Goal: Transaction & Acquisition: Purchase product/service

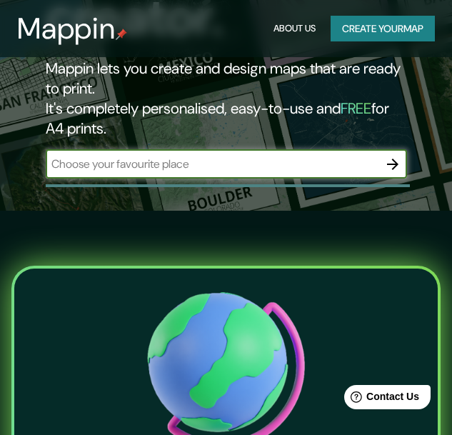
scroll to position [237, 0]
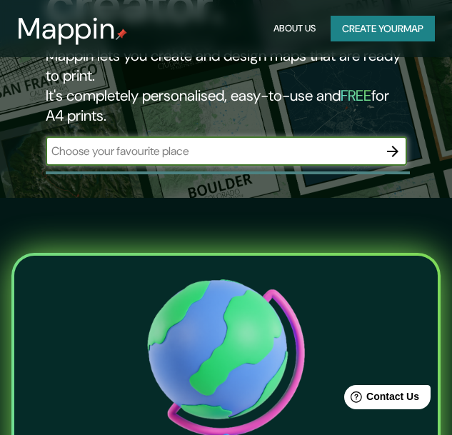
click at [183, 143] on div "​" at bounding box center [226, 151] width 361 height 29
type input "[US_STATE]"
click at [388, 151] on icon "button" at bounding box center [392, 151] width 11 height 11
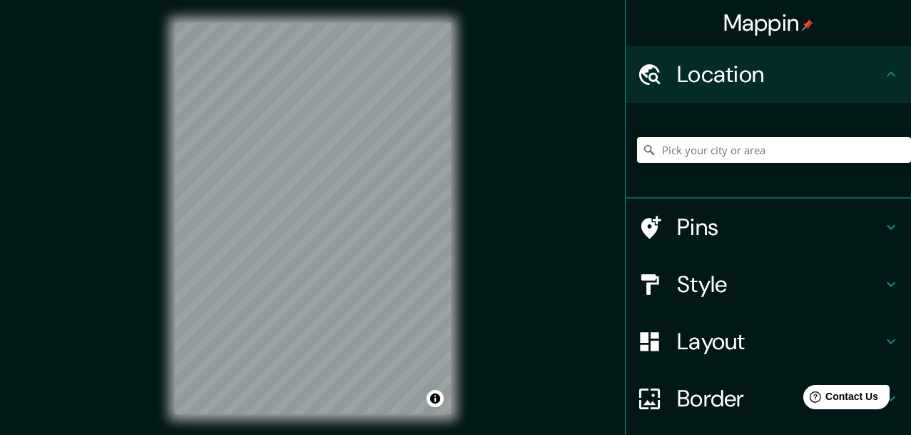
click at [451, 131] on div at bounding box center [774, 149] width 274 height 71
click at [451, 151] on input "Pick your city or area" at bounding box center [774, 150] width 274 height 26
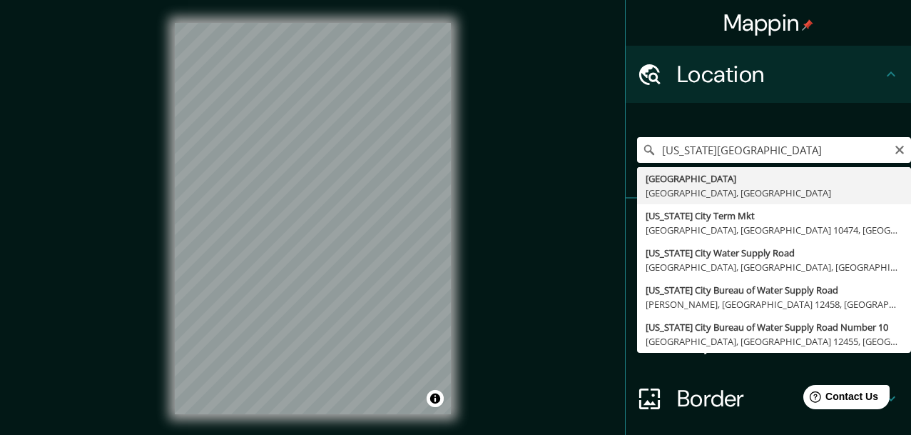
type input "[GEOGRAPHIC_DATA], [GEOGRAPHIC_DATA], [GEOGRAPHIC_DATA]"
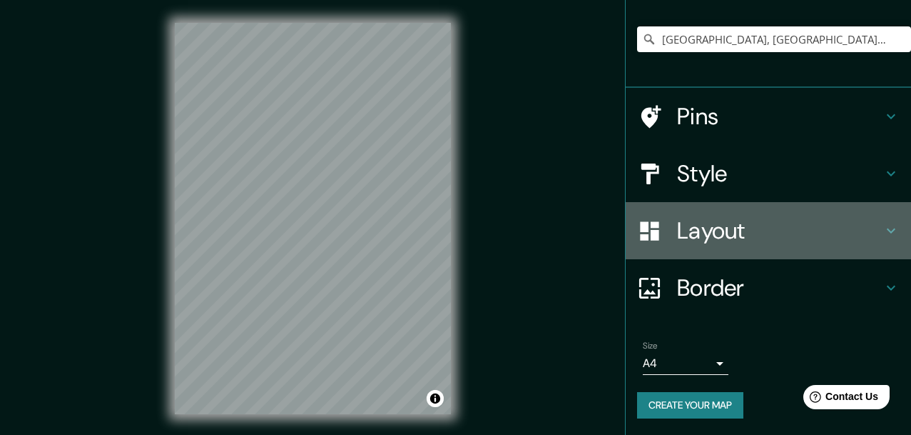
click at [451, 236] on h4 "Layout" at bounding box center [780, 230] width 206 height 29
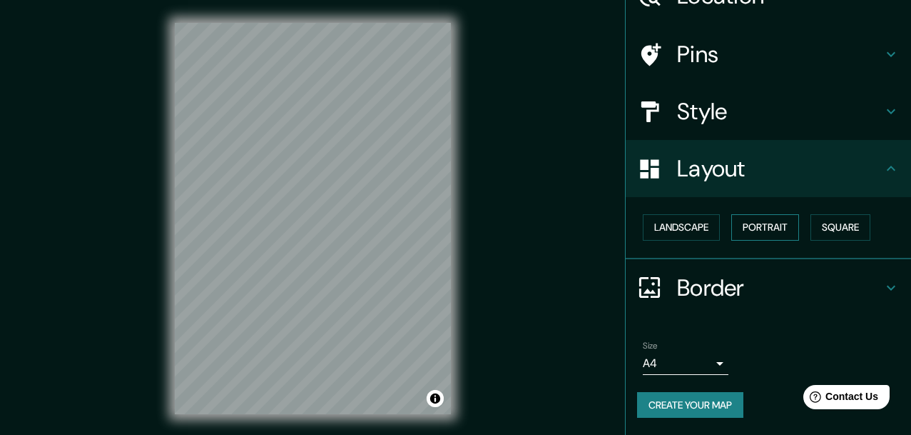
scroll to position [79, 0]
click at [451, 228] on button "Landscape" at bounding box center [681, 227] width 77 height 26
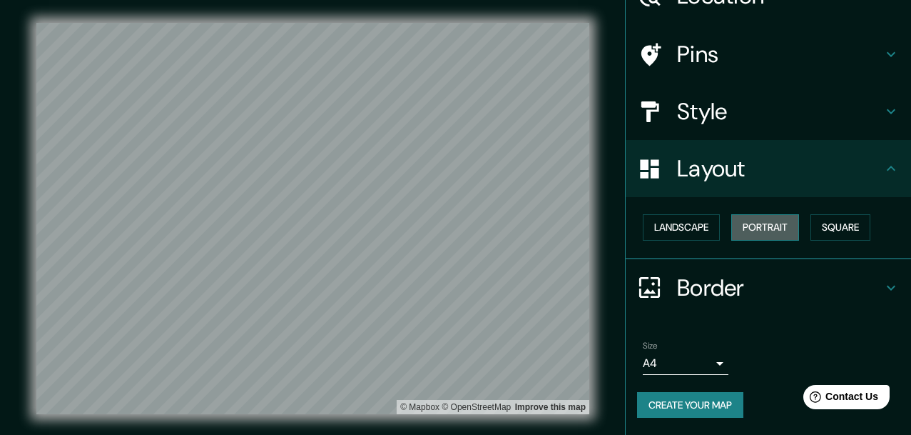
click at [451, 231] on button "Portrait" at bounding box center [765, 227] width 68 height 26
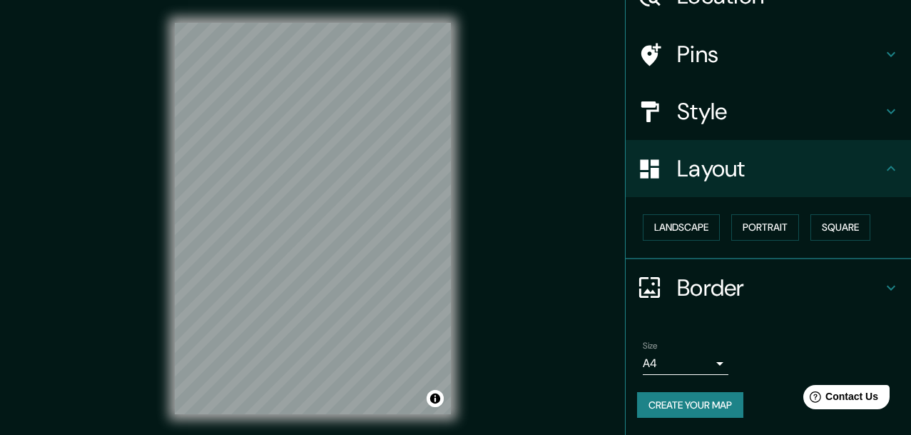
scroll to position [25, 0]
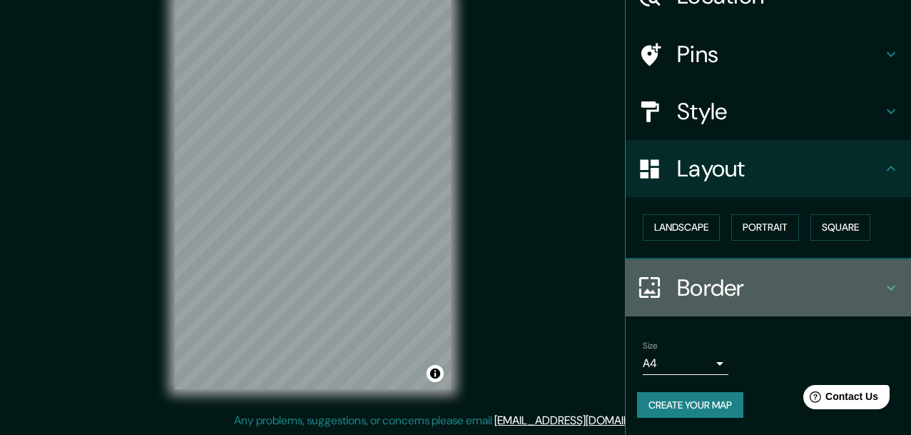
click at [451, 291] on h4 "Border" at bounding box center [780, 287] width 206 height 29
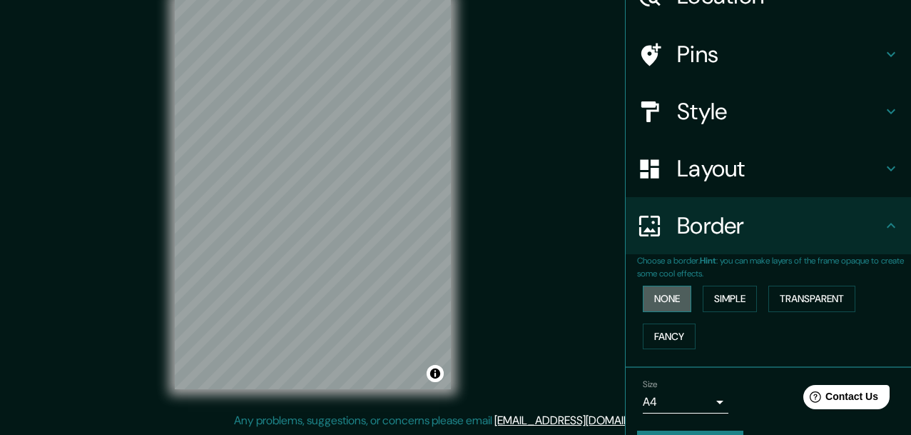
click at [451, 297] on button "None" at bounding box center [667, 298] width 49 height 26
click at [451, 295] on button "Simple" at bounding box center [730, 298] width 54 height 26
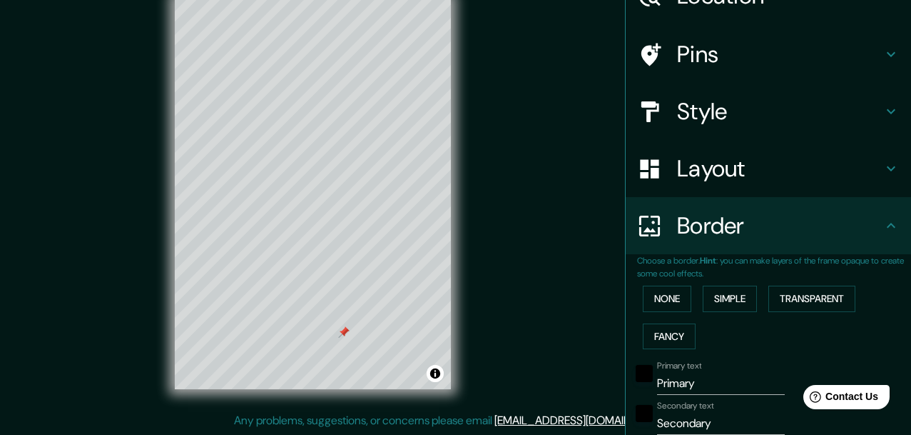
click at [451, 315] on div "© Mapbox © OpenStreetMap Improve this map" at bounding box center [313, 193] width 820 height 391
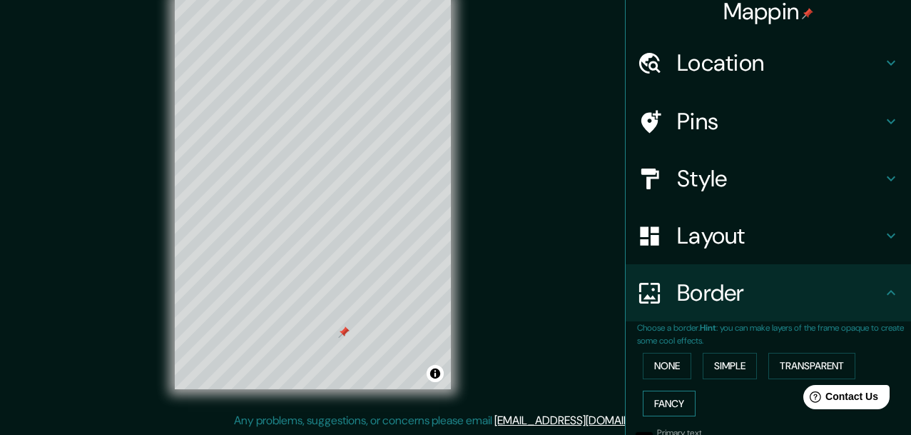
scroll to position [0, 0]
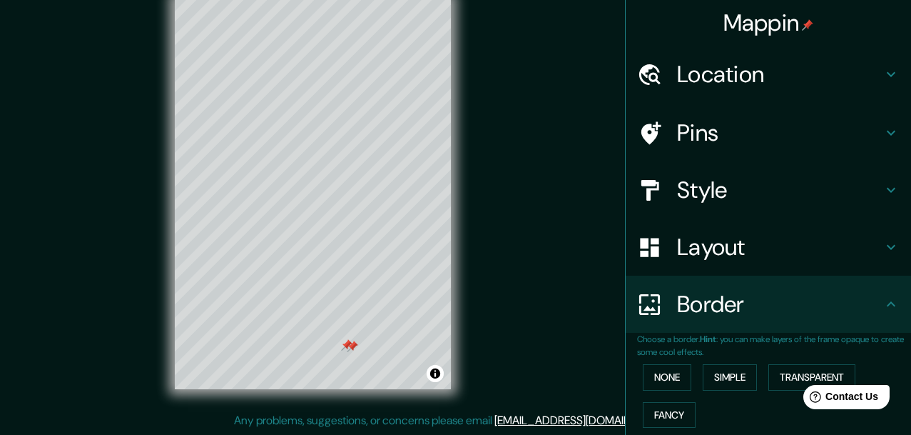
drag, startPoint x: 343, startPoint y: 333, endPoint x: 343, endPoint y: 344, distance: 11.4
click at [343, 344] on div at bounding box center [346, 344] width 11 height 11
click at [451, 140] on h4 "Pins" at bounding box center [780, 132] width 206 height 29
type input "155"
type input "31"
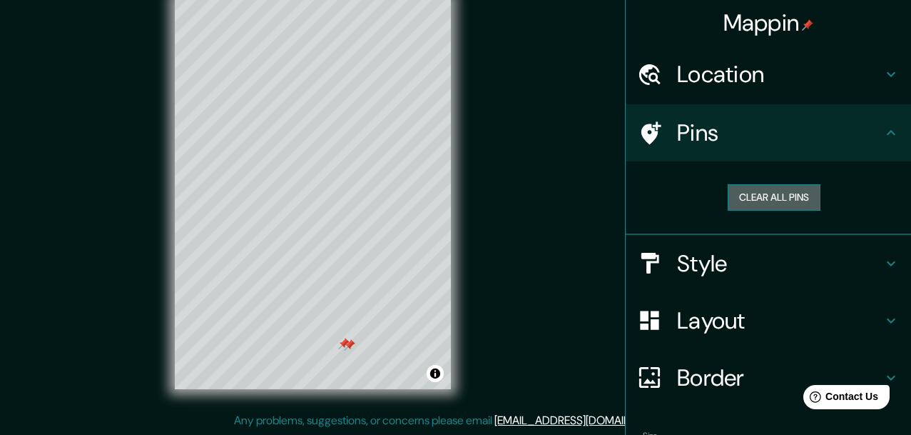
click at [451, 198] on button "Clear all pins" at bounding box center [774, 197] width 93 height 26
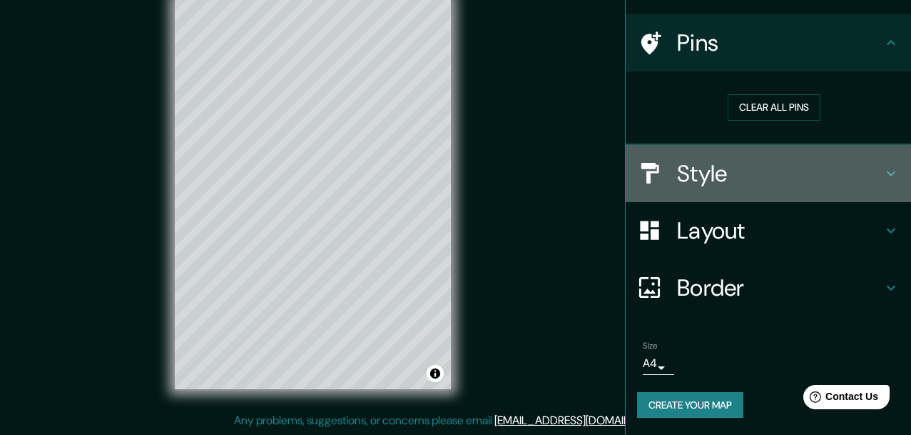
click at [451, 189] on div "Style" at bounding box center [768, 173] width 285 height 57
type input "155"
type input "31"
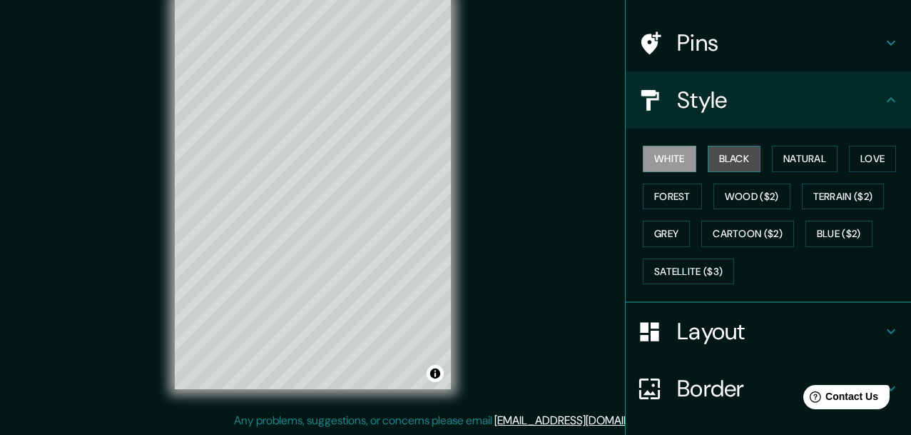
click at [451, 167] on button "Black" at bounding box center [735, 159] width 54 height 26
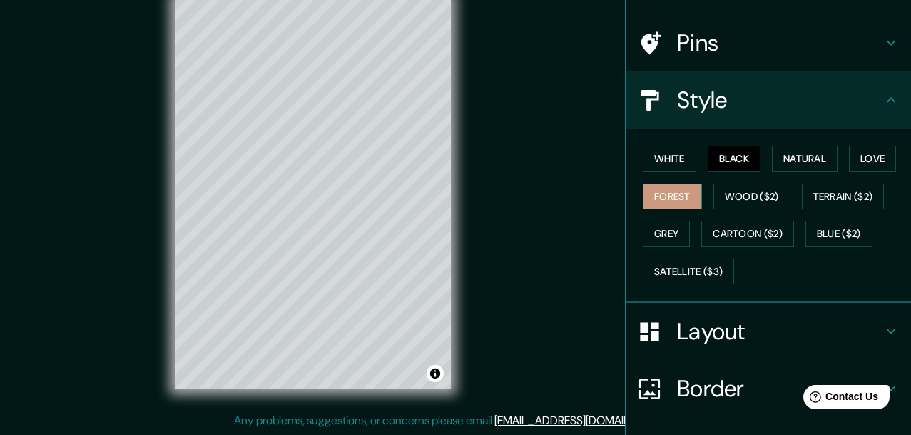
click at [451, 202] on button "Forest" at bounding box center [672, 196] width 59 height 26
click at [451, 245] on button "Grey" at bounding box center [666, 234] width 47 height 26
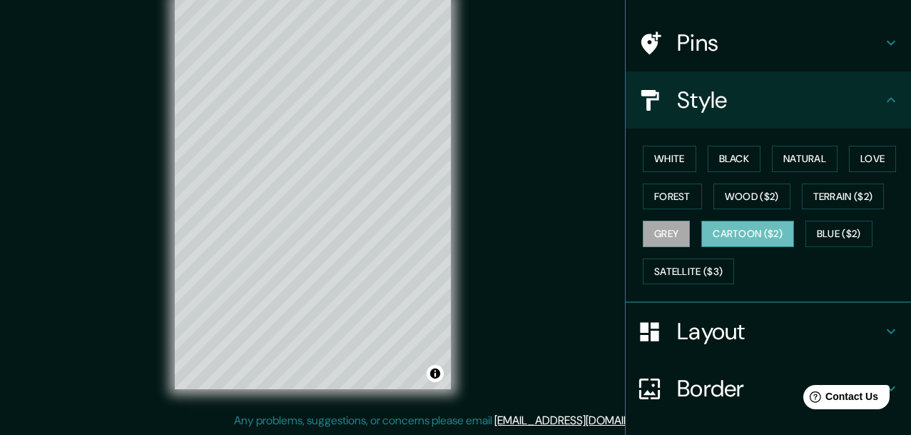
click at [451, 236] on button "Cartoon ($2)" at bounding box center [748, 234] width 93 height 26
click at [451, 226] on button "Blue ($2)" at bounding box center [839, 234] width 67 height 26
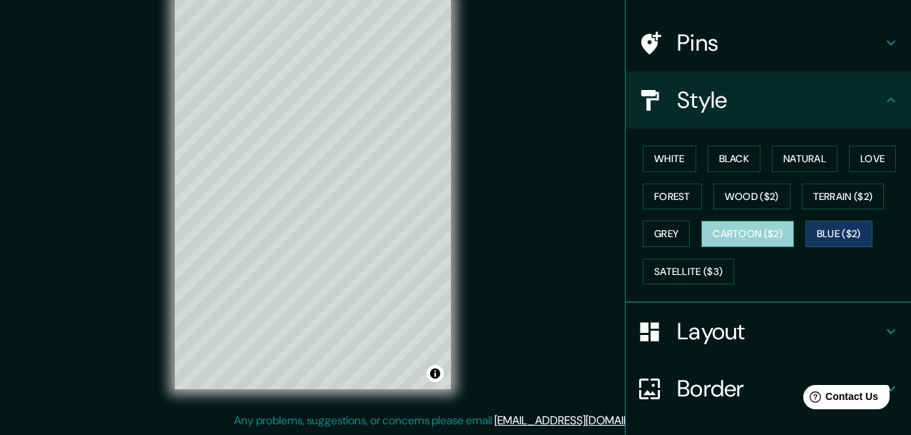
click at [451, 236] on button "Cartoon ($2)" at bounding box center [748, 234] width 93 height 26
click at [451, 240] on button "Blue ($2)" at bounding box center [839, 234] width 67 height 26
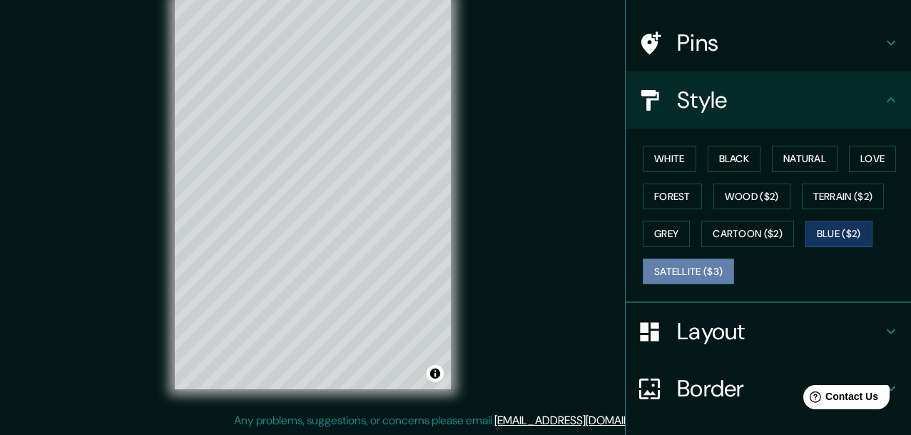
click at [451, 273] on button "Satellite ($3)" at bounding box center [688, 271] width 91 height 26
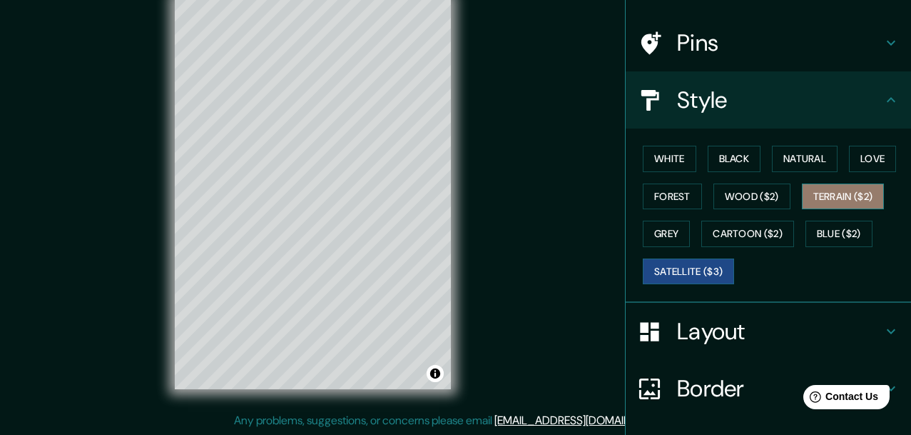
click at [451, 202] on button "Terrain ($2)" at bounding box center [843, 196] width 83 height 26
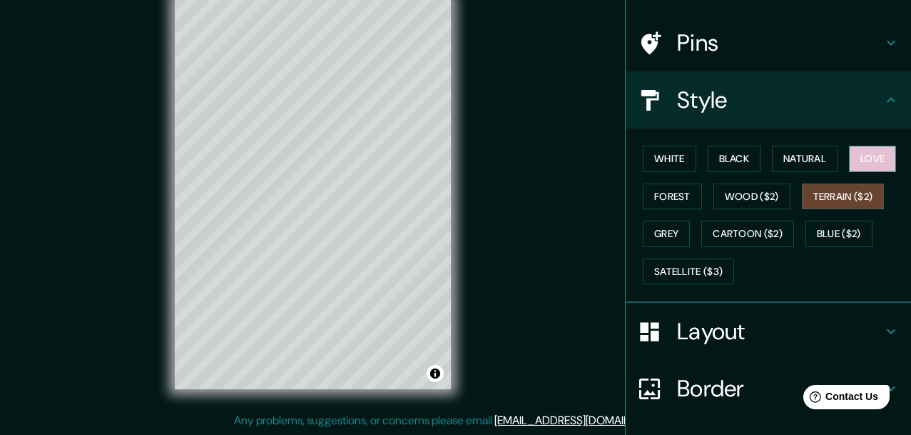
click at [451, 156] on button "Love" at bounding box center [872, 159] width 47 height 26
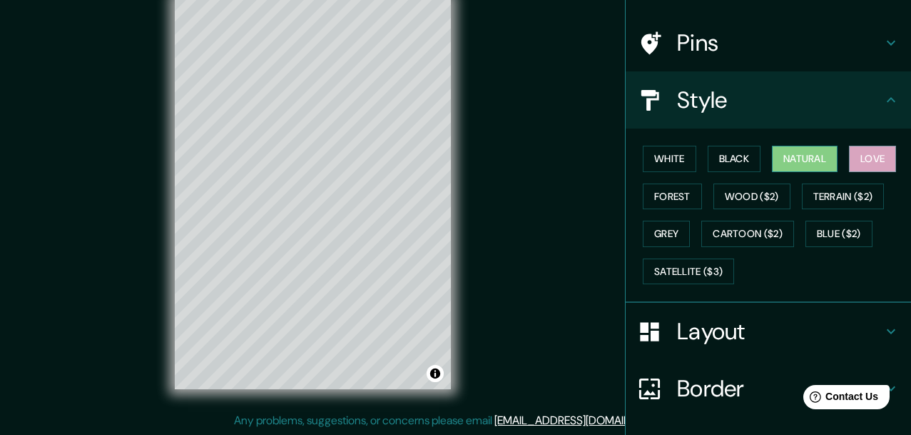
click at [451, 161] on button "Natural" at bounding box center [805, 159] width 66 height 26
click at [451, 160] on div "White Black Natural Love Forest Wood ($2) Terrain ($2) Grey Cartoon ($2) Blue (…" at bounding box center [774, 215] width 274 height 150
click at [451, 158] on button "Black" at bounding box center [735, 159] width 54 height 26
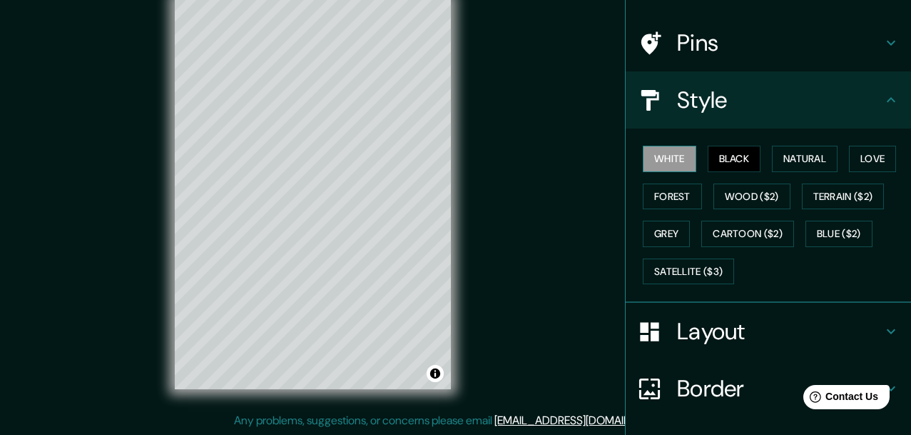
click at [451, 156] on button "White" at bounding box center [670, 159] width 54 height 26
click at [451, 191] on button "Forest" at bounding box center [672, 196] width 59 height 26
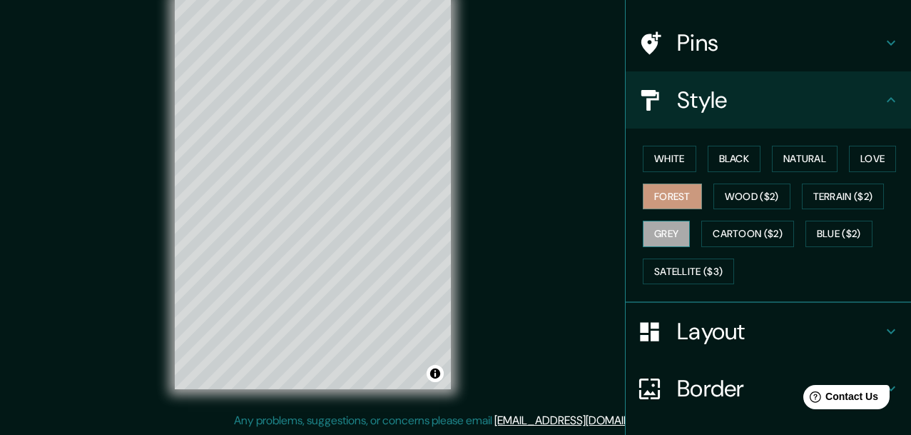
click at [451, 240] on button "Grey" at bounding box center [666, 234] width 47 height 26
click at [451, 312] on div "Layout" at bounding box center [768, 331] width 285 height 57
type input "155"
type input "31"
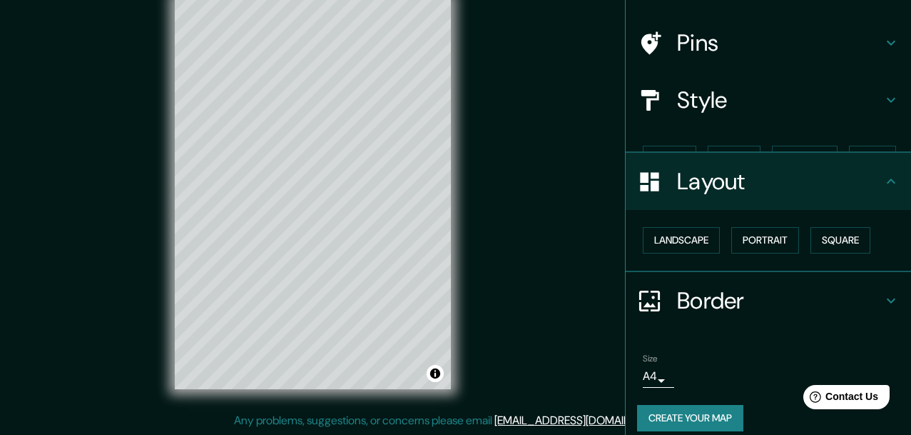
scroll to position [79, 0]
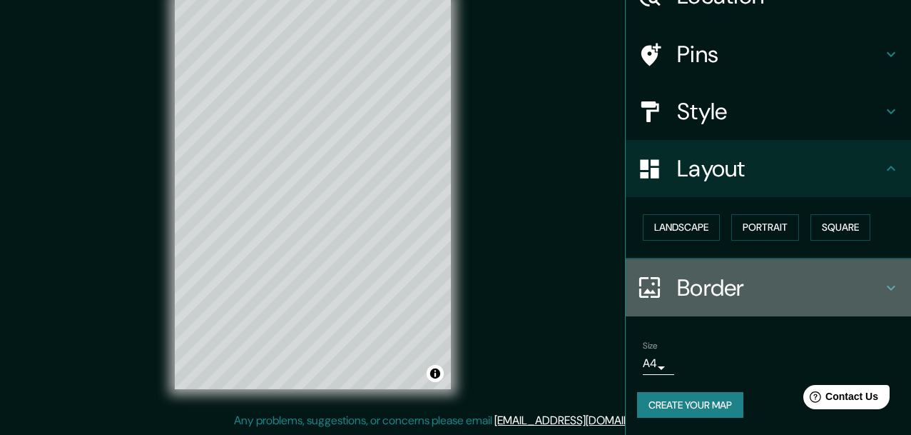
click at [451, 302] on div "Border" at bounding box center [768, 287] width 285 height 57
type input "155"
type input "31"
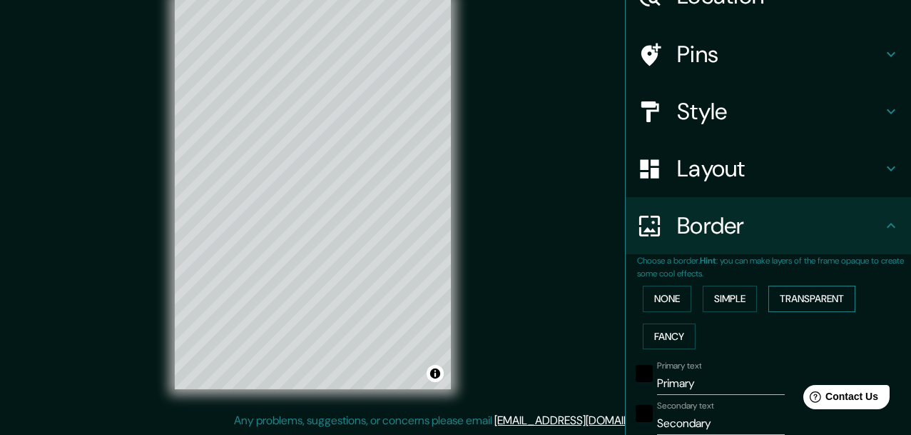
click at [451, 295] on button "Transparent" at bounding box center [812, 298] width 87 height 26
click at [451, 330] on button "Fancy" at bounding box center [669, 336] width 53 height 26
click at [451, 313] on div "None Simple Transparent Fancy" at bounding box center [774, 317] width 274 height 75
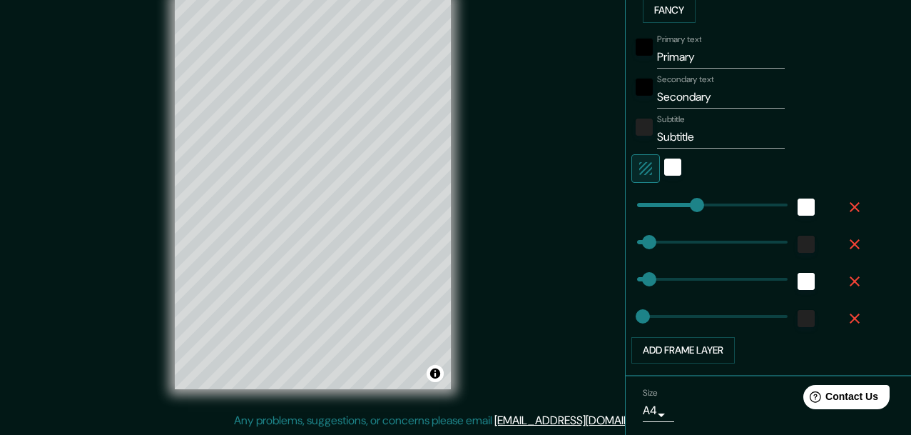
scroll to position [452, 0]
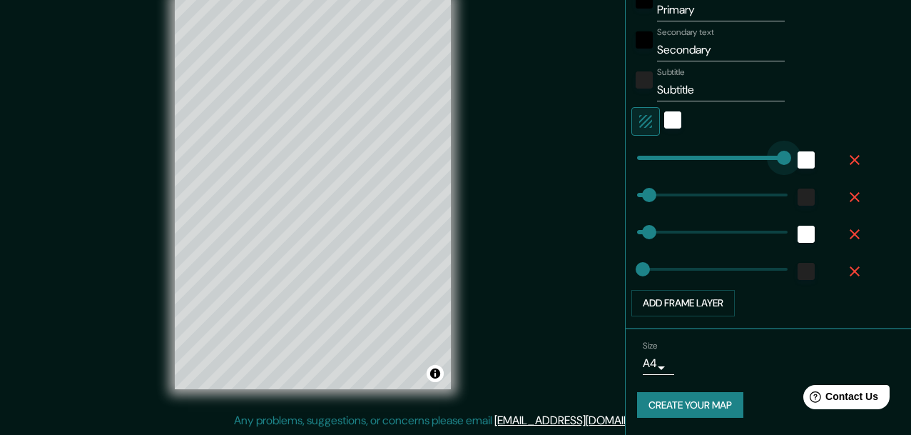
type input "375"
type input "31"
type input "15"
type input "0"
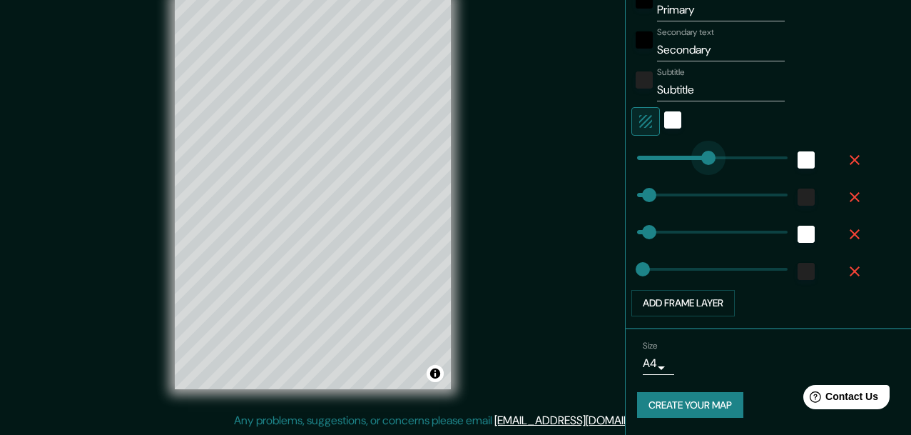
drag, startPoint x: 776, startPoint y: 158, endPoint x: 631, endPoint y: 164, distance: 145.7
type input "31"
type input "15"
type input "81"
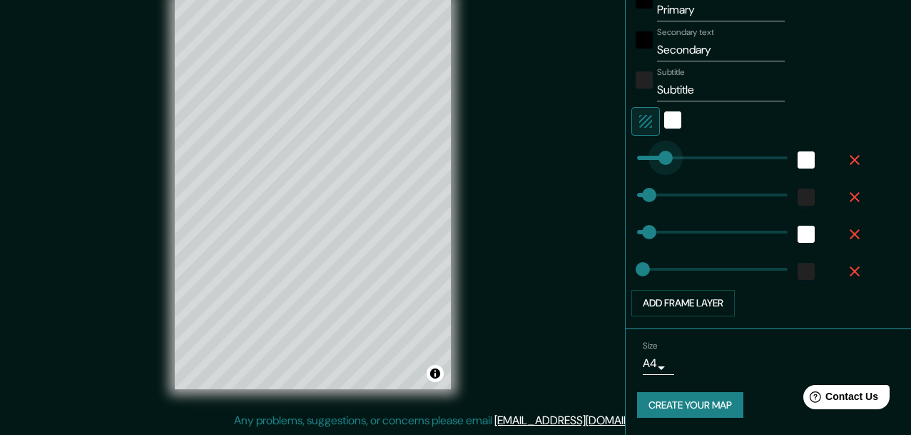
drag, startPoint x: 637, startPoint y: 163, endPoint x: 669, endPoint y: 164, distance: 32.1
type input "31"
type input "15"
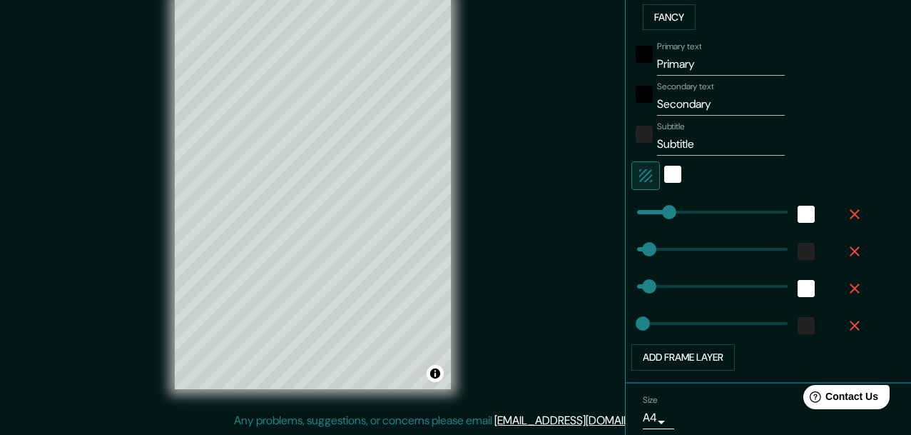
scroll to position [393, 0]
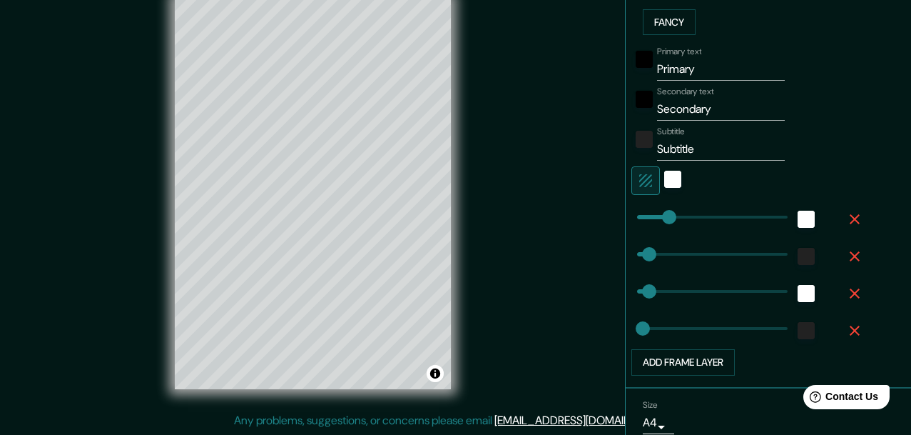
click at [451, 80] on input "Primary" at bounding box center [721, 69] width 128 height 23
click at [451, 76] on input "Primary" at bounding box center [721, 69] width 128 height 23
type input "c"
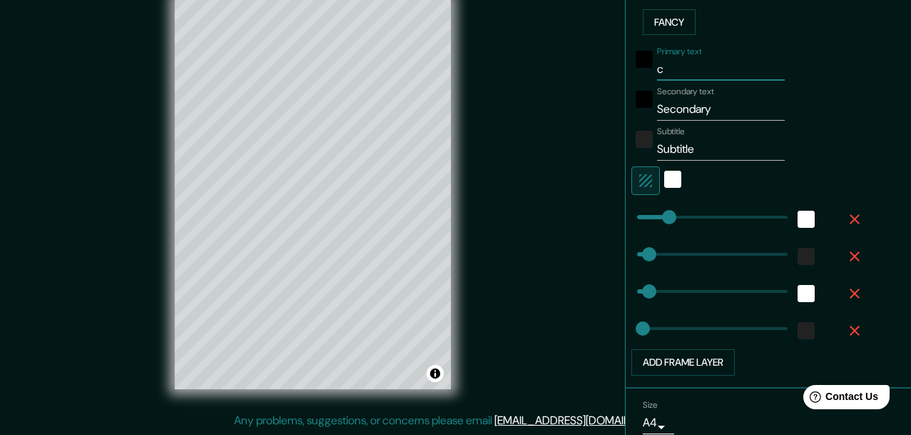
type input "31"
type input "15"
type input "31"
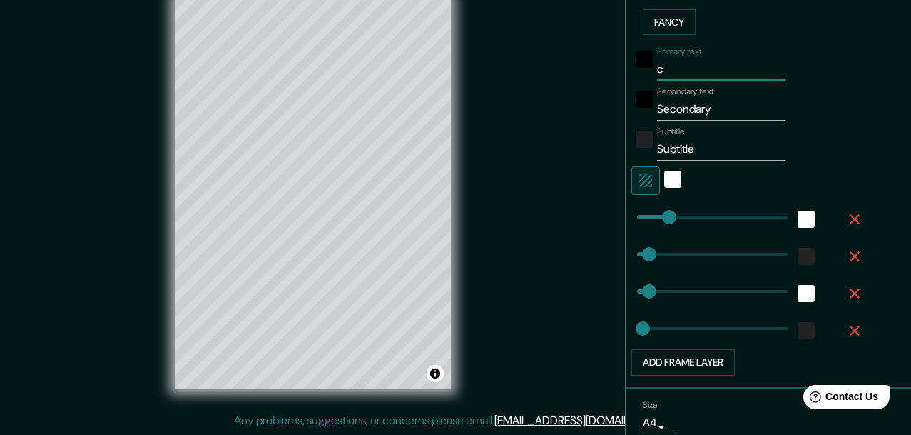
type input "15"
type input "N"
type input "31"
type input "15"
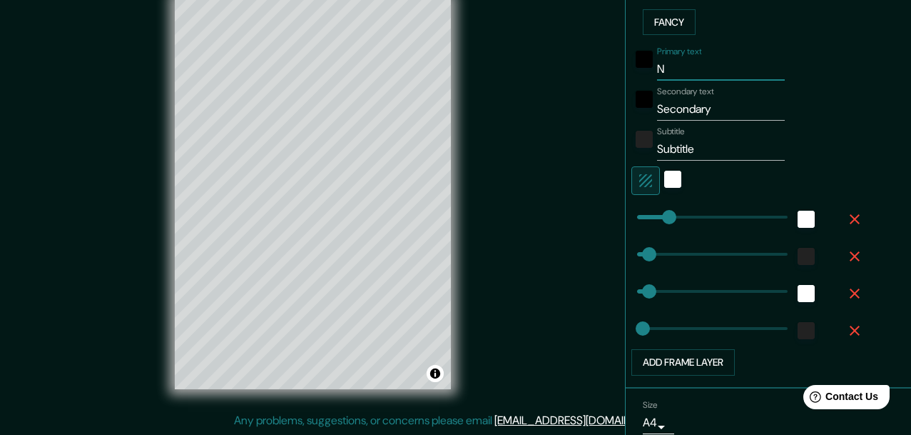
type input "NE"
type input "31"
type input "15"
type input "NEW"
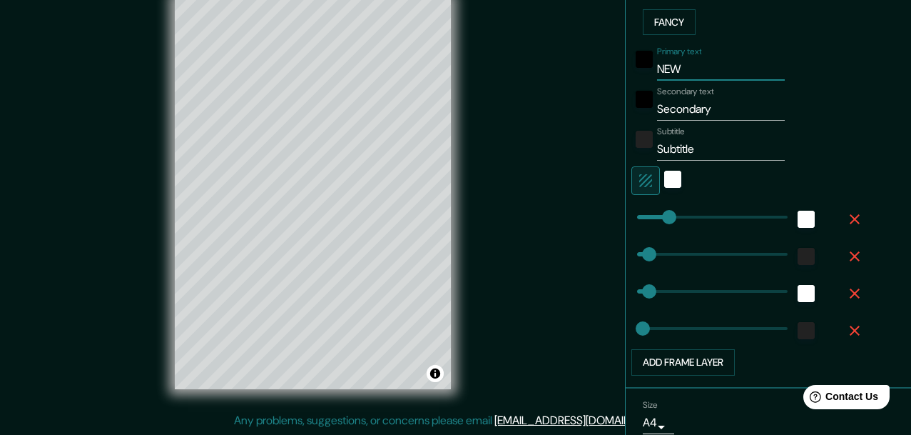
type input "31"
type input "15"
type input "NEW Y"
type input "31"
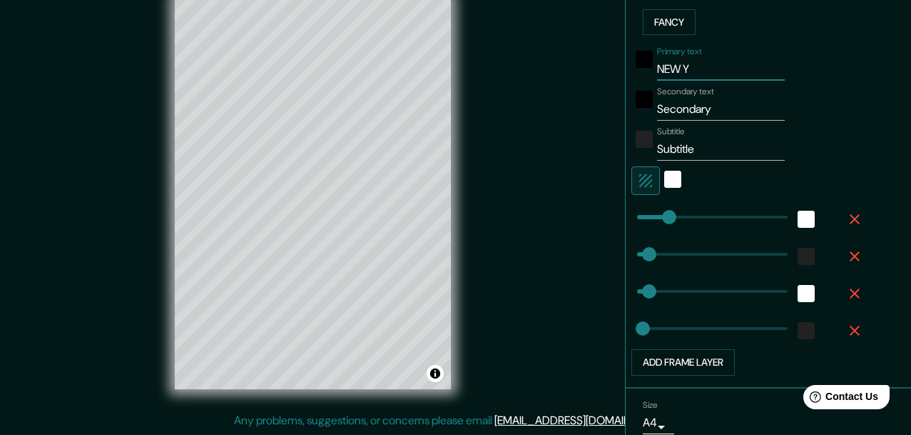
type input "31"
type input "15"
type input "NEW YO"
type input "31"
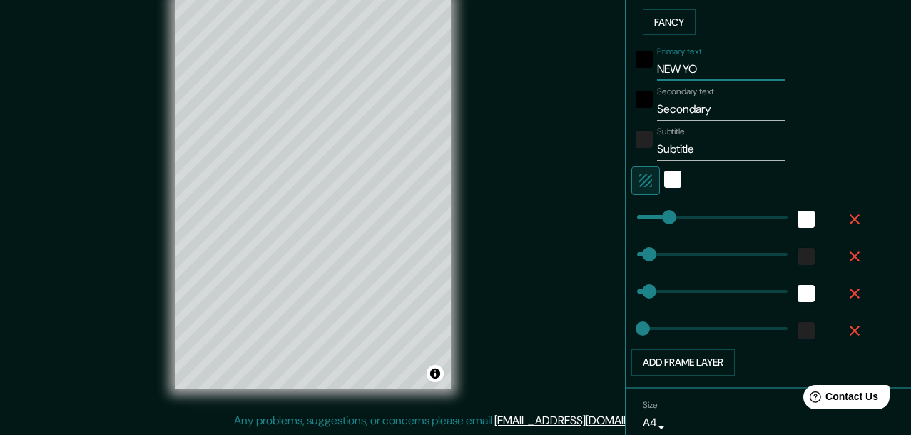
type input "15"
type input "[US_STATE]"
type input "31"
type input "15"
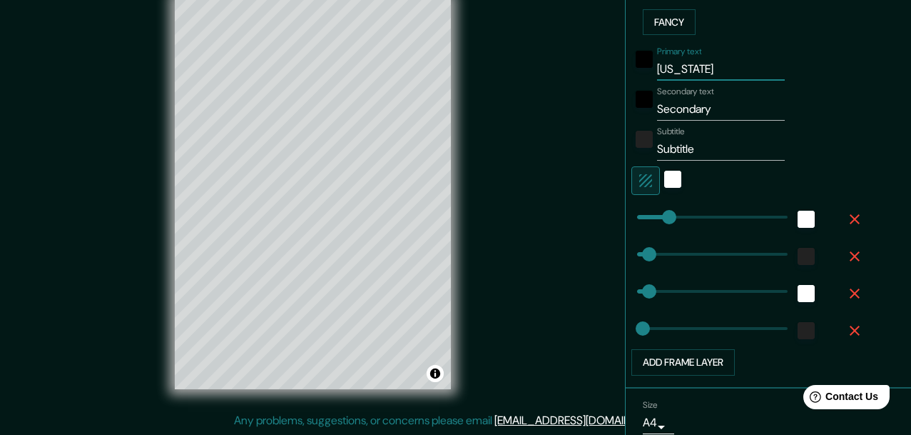
type input "[US_STATE]"
click at [451, 106] on input "Secondary" at bounding box center [721, 109] width 128 height 23
type input "LA"
type input "31"
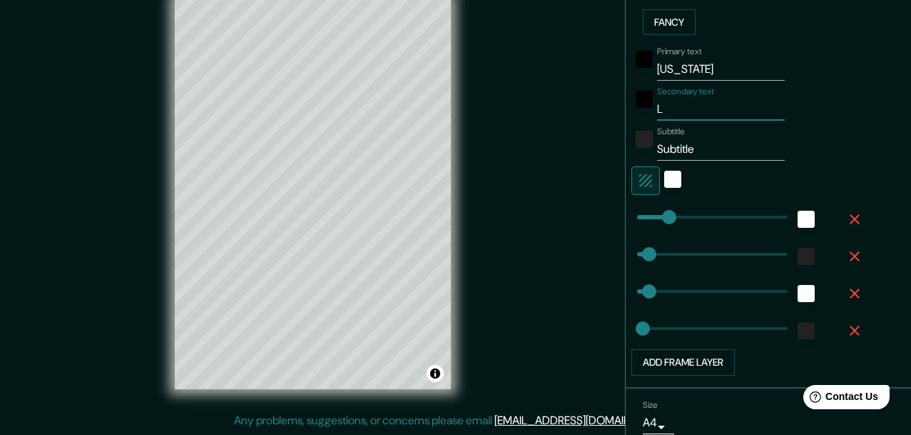
type input "31"
type input "15"
type input "LA"
type input "31"
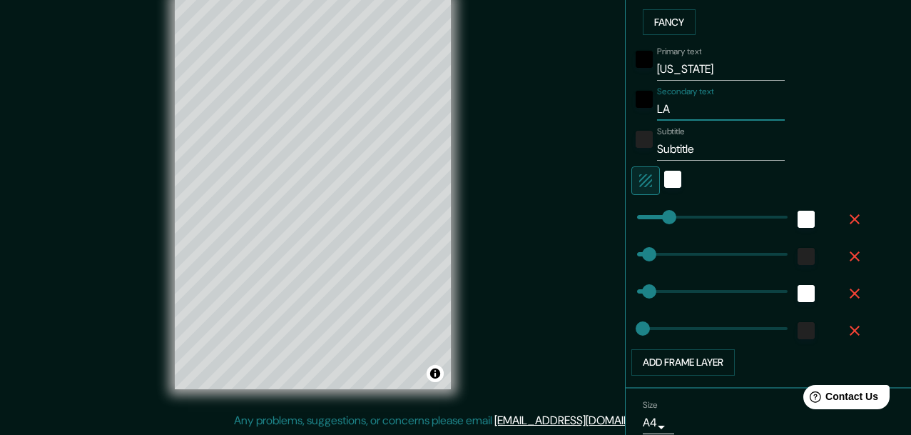
type input "15"
type input "LA C"
type input "31"
type input "15"
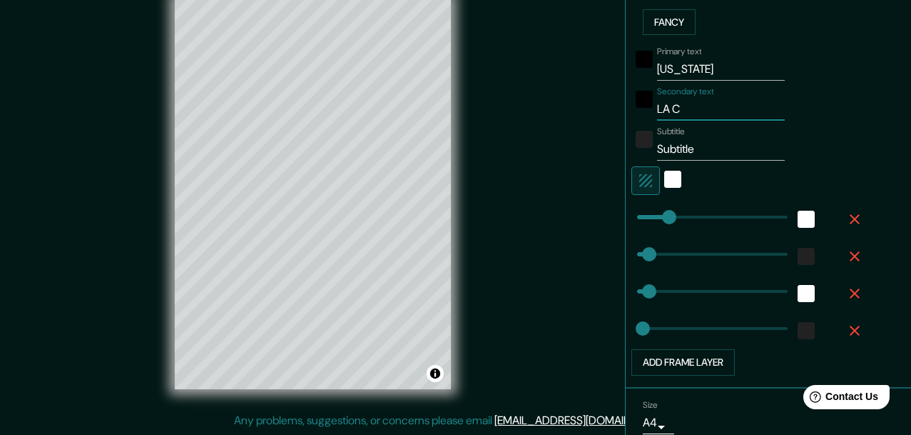
type input "LA CI"
type input "31"
type input "15"
type input "LA CIU"
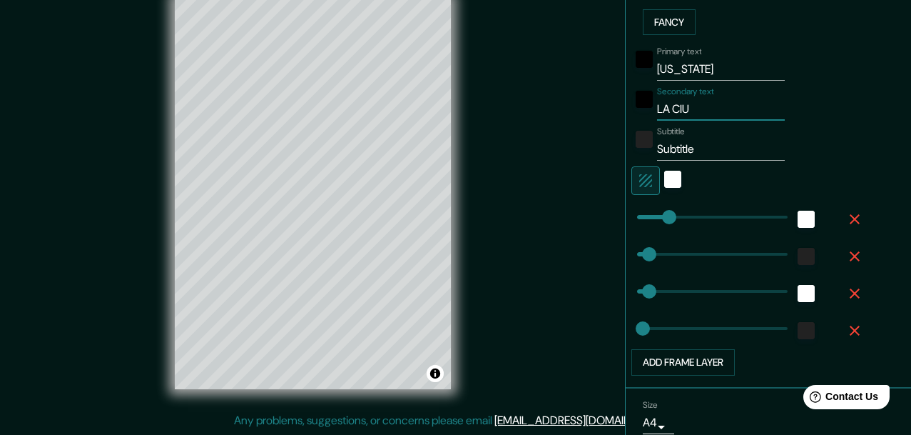
type input "31"
type input "15"
type input "LA CIUD"
type input "31"
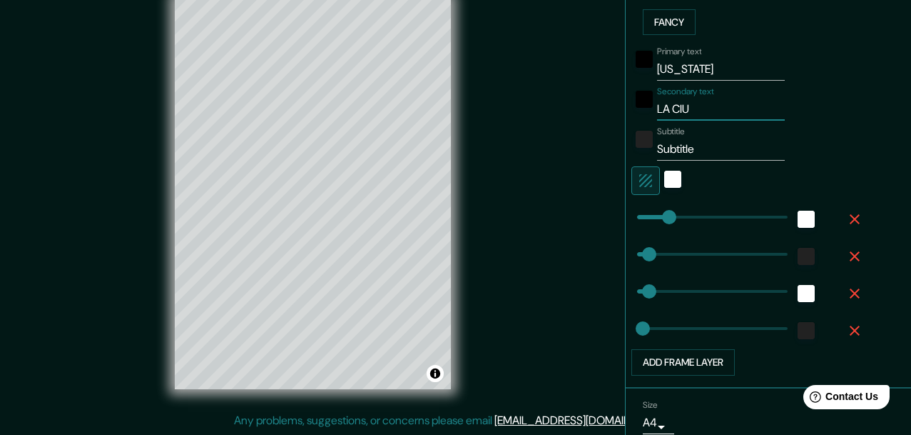
type input "31"
type input "15"
type input "LA CIUDA"
type input "31"
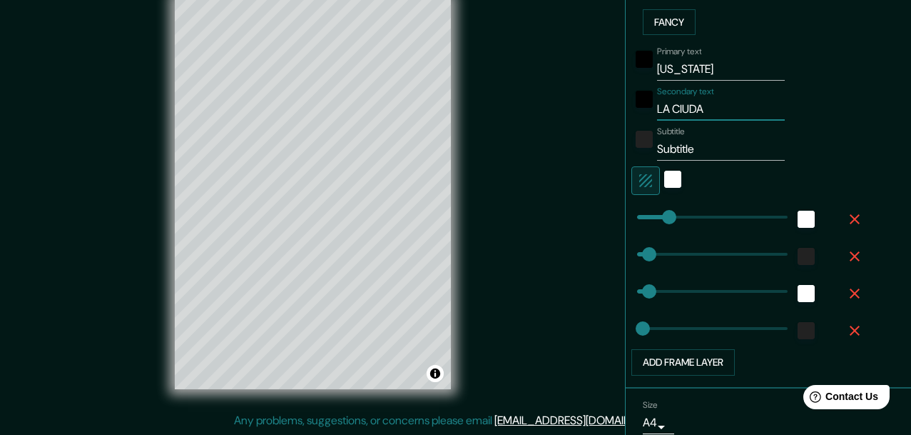
type input "15"
type input "LA CIUDAD"
type input "31"
type input "15"
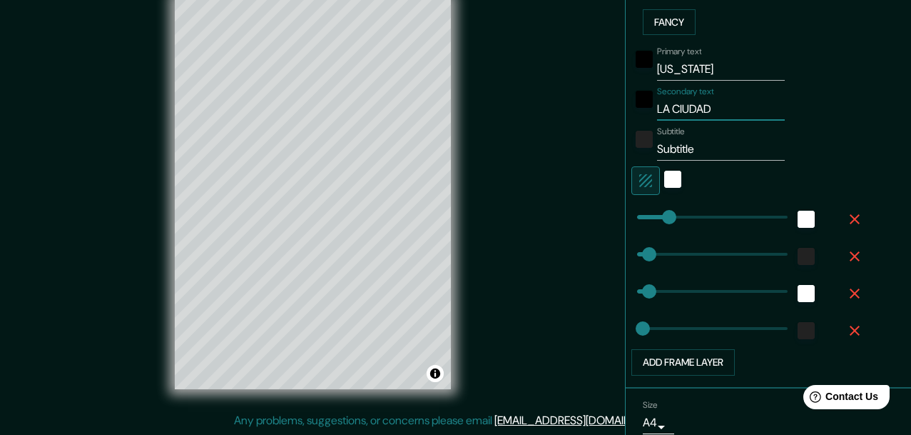
type input "LA CIUDAD"
type input "31"
type input "15"
type input "LA CIUDAD QU"
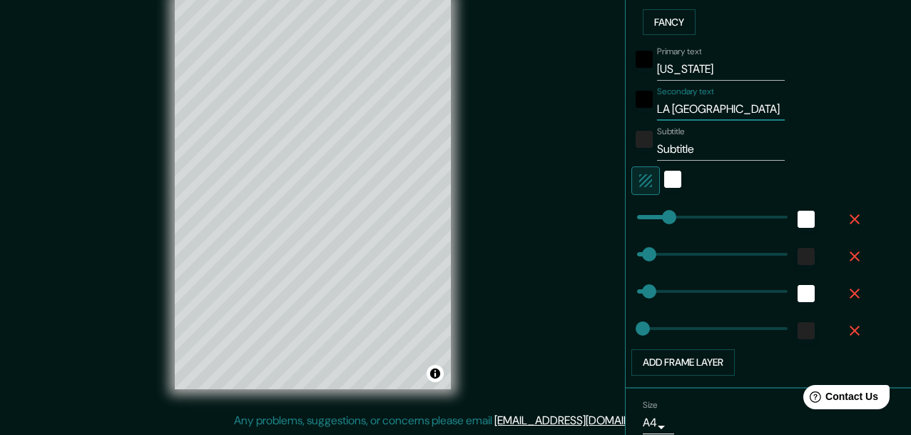
type input "31"
type input "15"
type input "LA CIUDAD QUE NU"
type input "31"
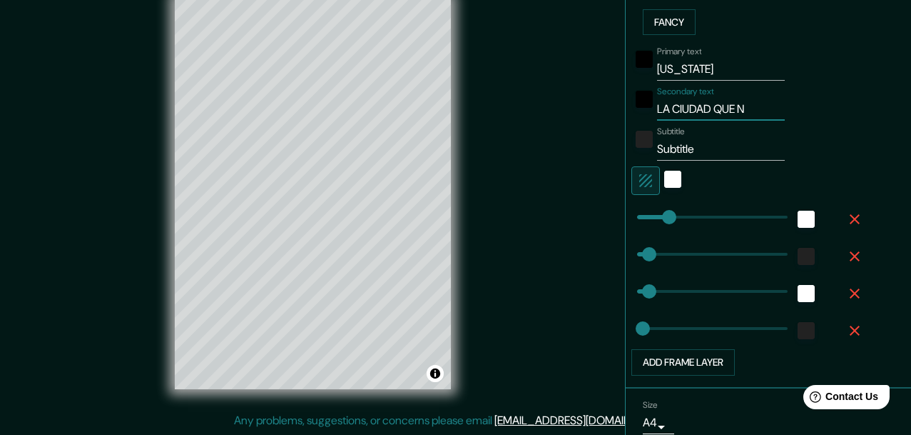
type input "31"
type input "15"
type input "LA CIUDAD QUE NUNCA"
type input "31"
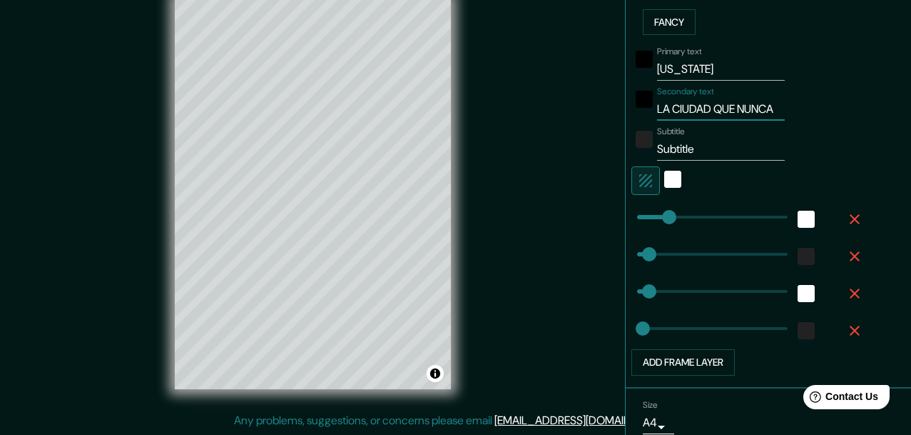
type input "15"
type input "LA CIUDAD QUE NUNCA DU"
type input "31"
type input "15"
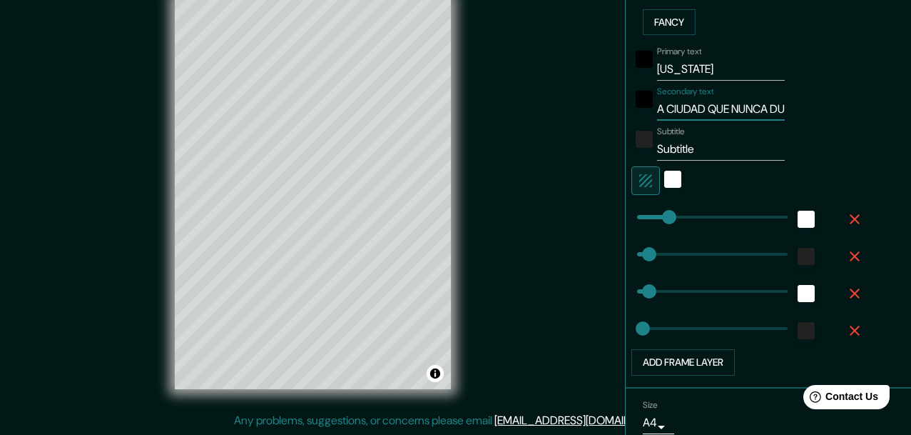
type input "LA CIUDAD QUE NUNCA DUE"
type input "31"
type input "15"
type input "LA CIUDAD QUE NUNCA DUER"
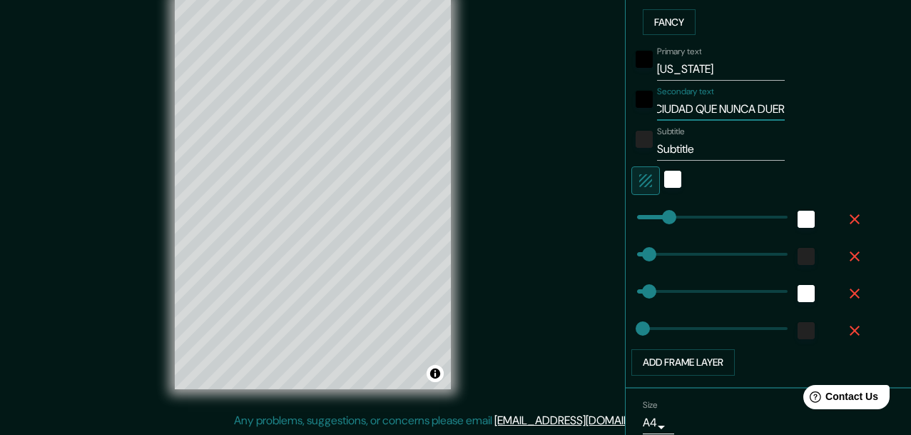
type input "31"
type input "15"
type input "LA CIUDAD QUE NUNCA DUERM"
type input "31"
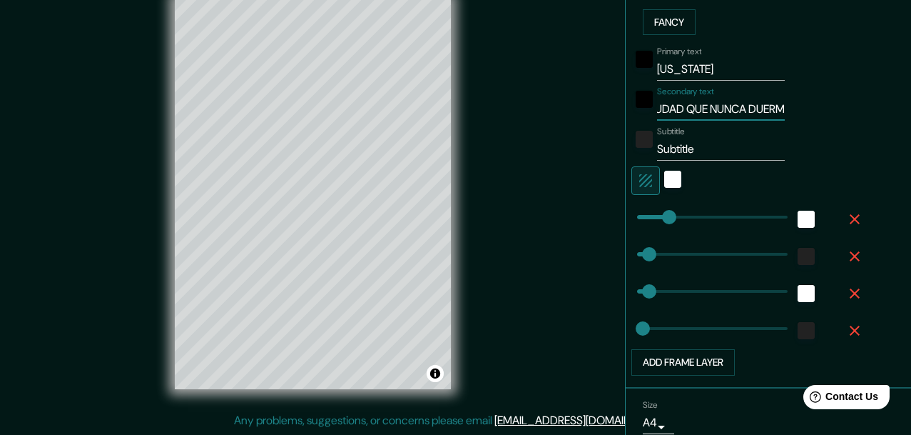
type input "31"
type input "15"
type input "LA CIUDAD QUE NUNCA DUERME"
type input "31"
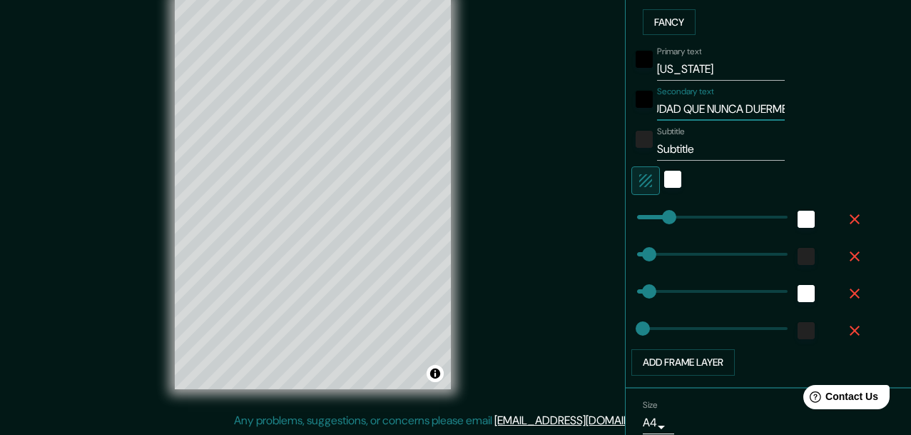
type input "15"
click at [451, 108] on input "LA CIUDAD QUE NUNCA DUERME" at bounding box center [721, 109] width 128 height 23
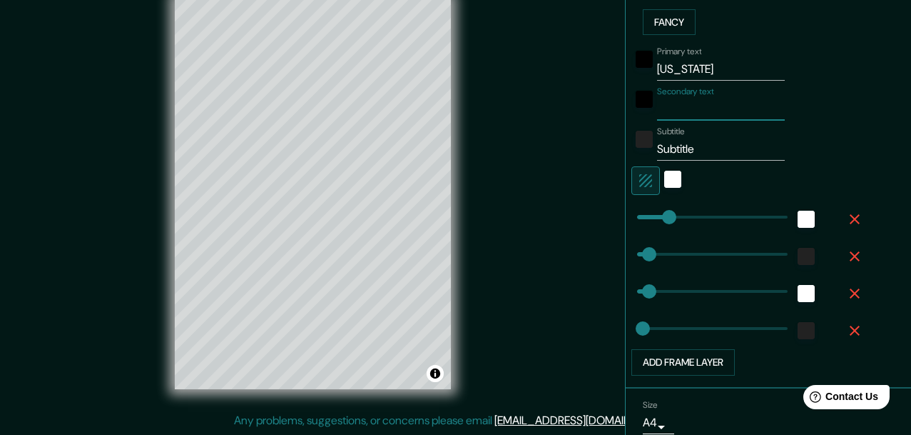
type input "31"
type input "15"
type input "LA CIUDAD QUE NUNCA DUERME"
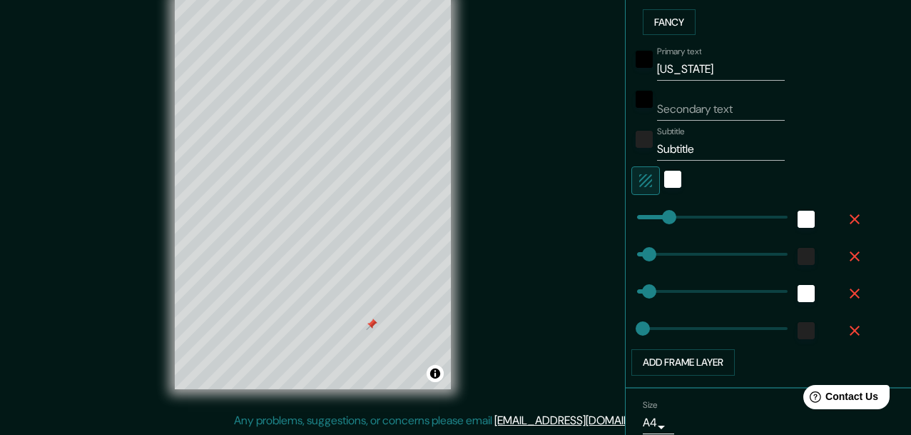
type input "31"
type input "15"
type input "LA CIUDAD QUE NUNCA DUERME"
click at [451, 118] on div "Secondary text LA CIUDAD QUE NUNCA DUERME" at bounding box center [749, 103] width 234 height 34
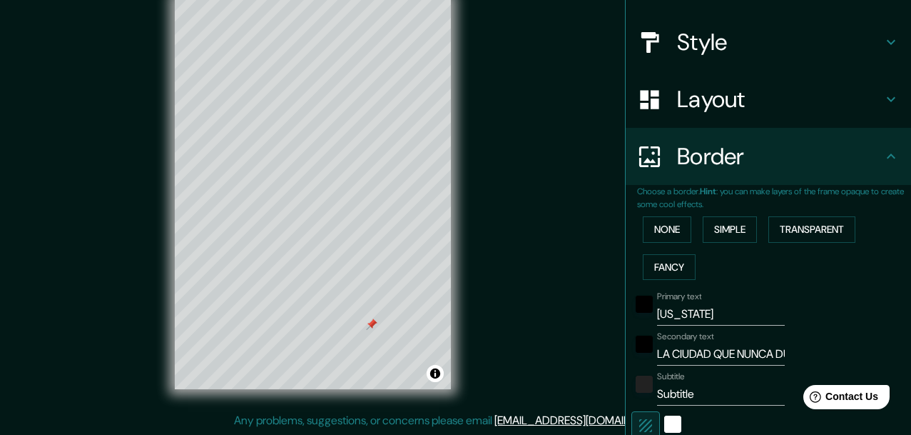
scroll to position [112, 0]
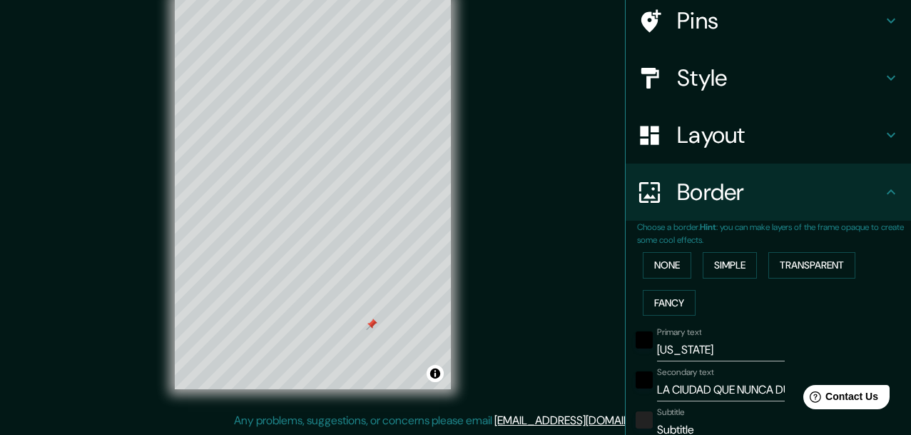
click at [451, 34] on h4 "Pins" at bounding box center [780, 20] width 206 height 29
type input "31"
type input "15"
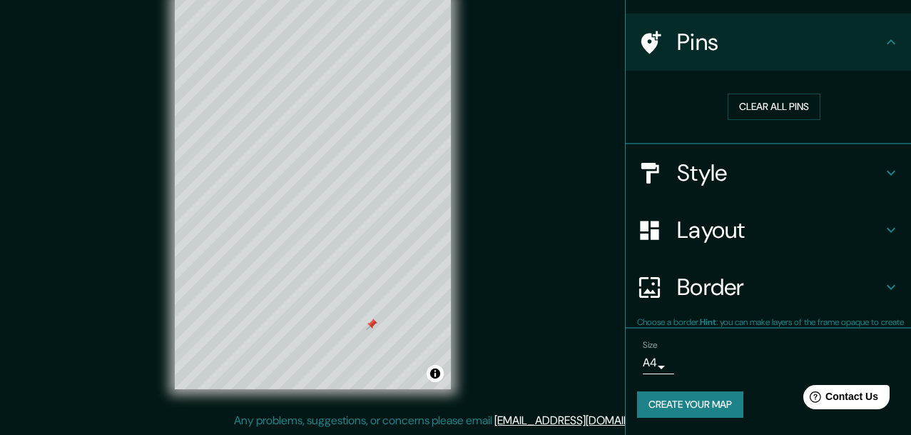
scroll to position [90, 0]
click at [451, 109] on button "Clear all pins" at bounding box center [774, 107] width 93 height 26
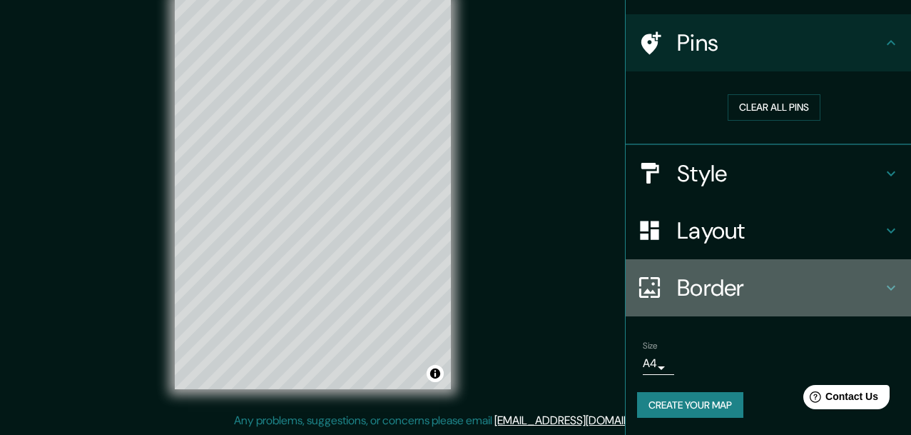
click at [451, 293] on h4 "Border" at bounding box center [780, 287] width 206 height 29
type input "31"
type input "15"
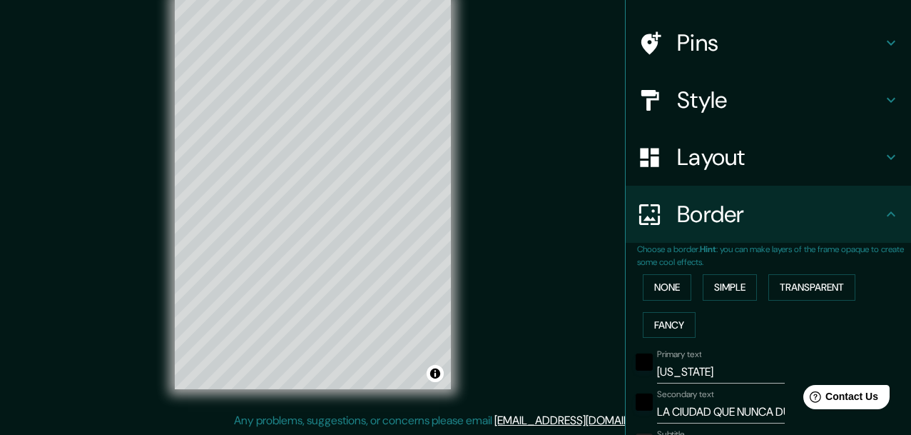
scroll to position [189, 0]
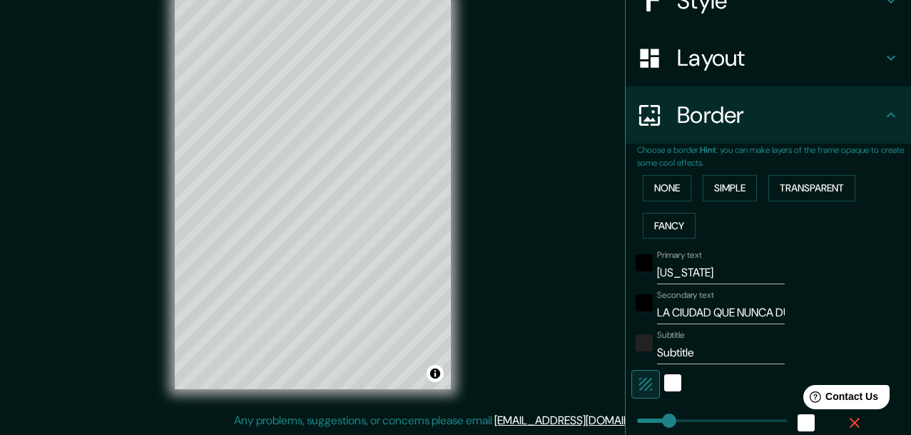
click at [451, 314] on input "LA CIUDAD QUE NUNCA DUERME" at bounding box center [721, 312] width 128 height 23
type input "l"
type input "31"
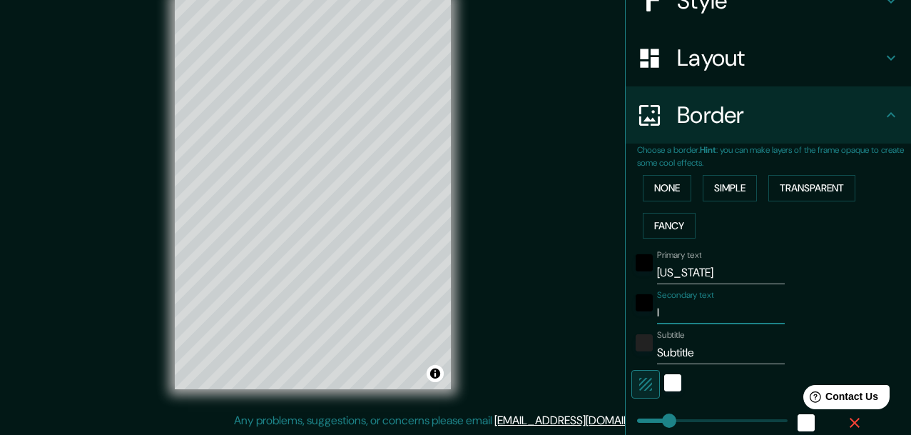
type input "31"
type input "15"
type input "31"
type input "15"
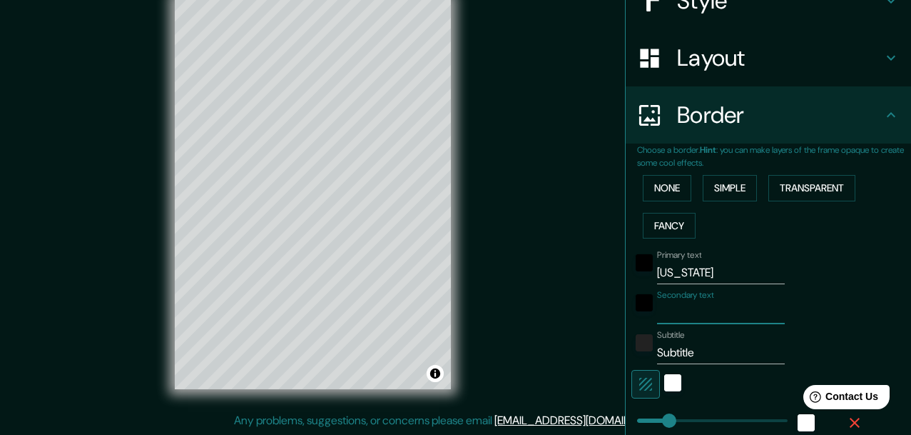
type input "L"
type input "31"
type input "15"
type input "31"
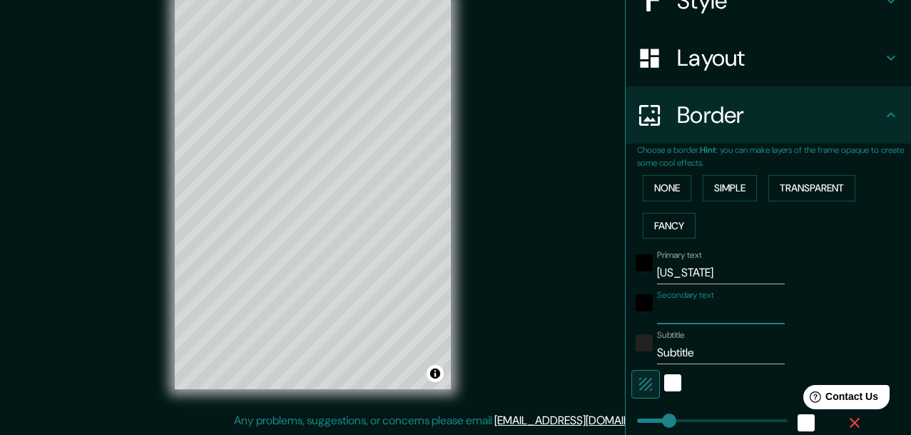
type input "31"
type input "15"
type input "L"
type input "31"
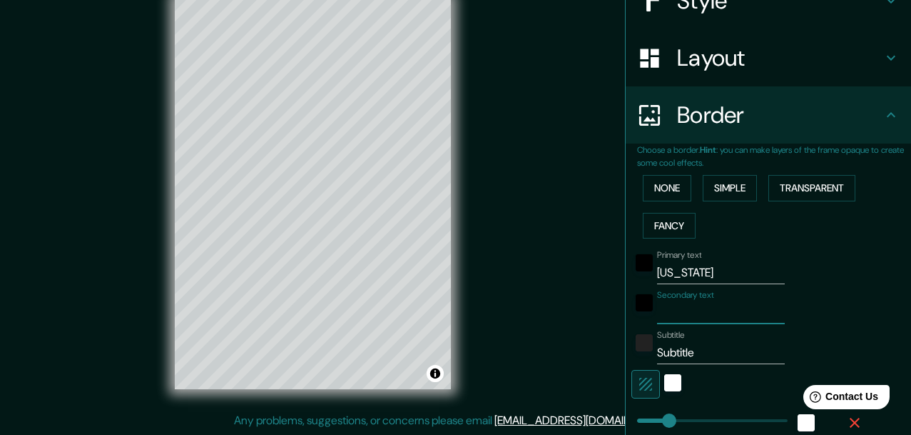
type input "15"
type input "La"
type input "31"
type input "15"
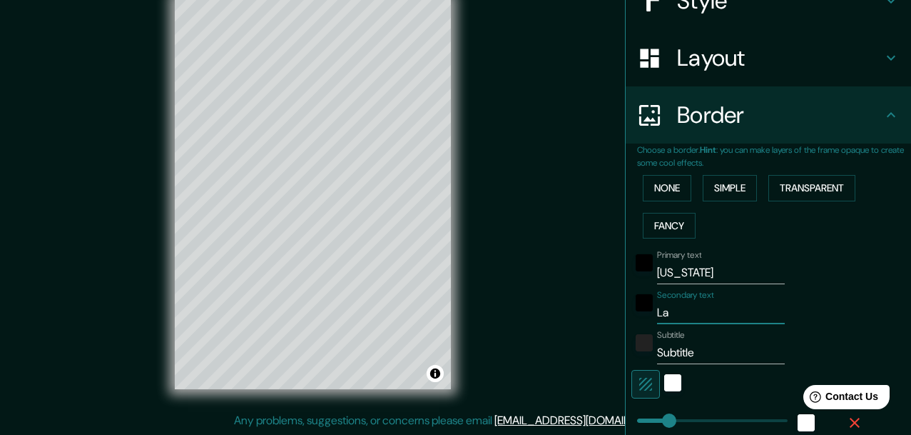
type input "La"
type input "31"
type input "15"
type input "La"
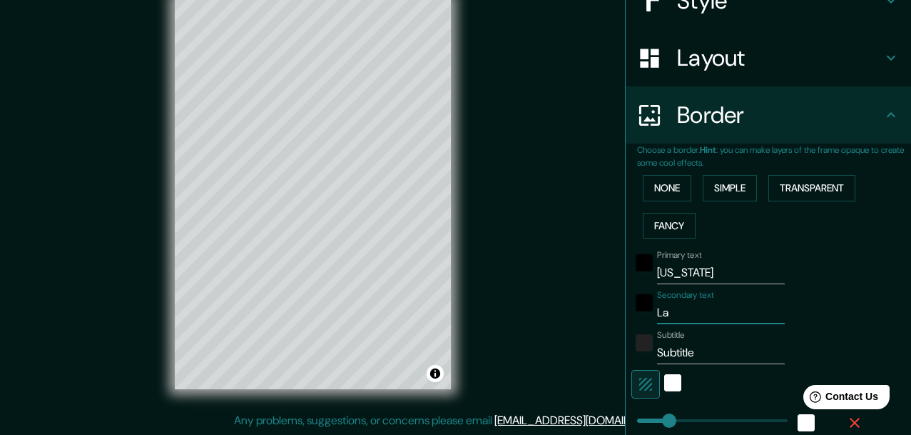
type input "31"
type input "15"
type input "L"
type input "31"
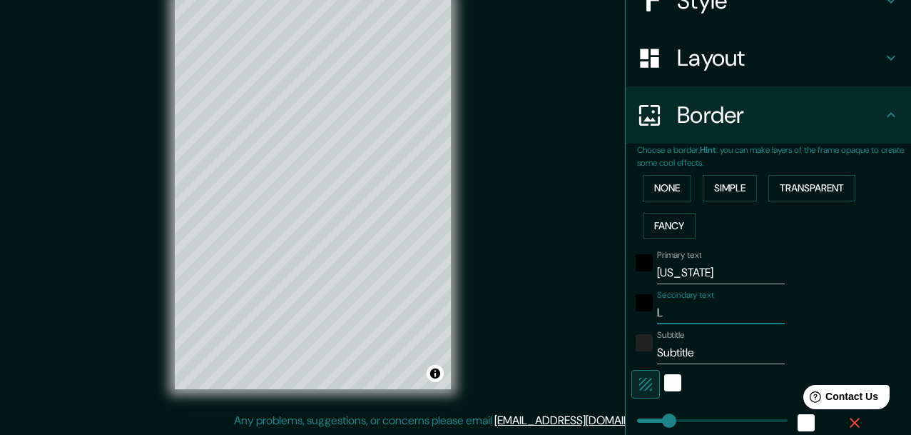
type input "31"
type input "15"
type input "31"
type input "15"
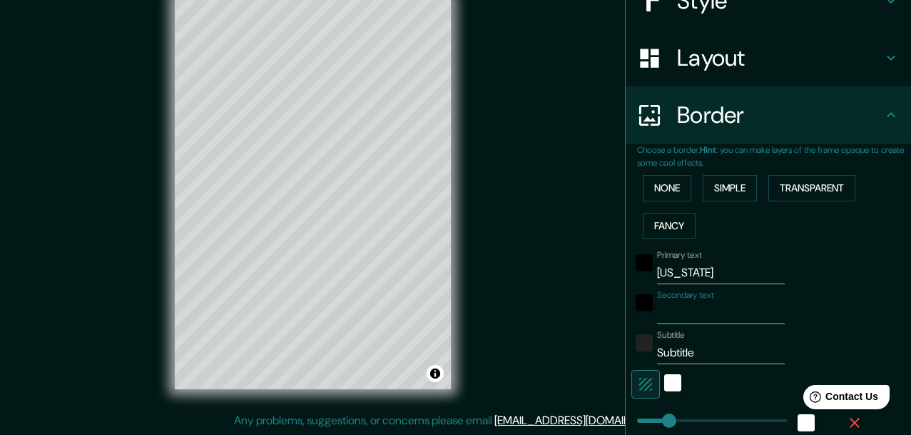
click at [451, 350] on input "Subtitle" at bounding box center [721, 352] width 128 height 23
type input "31"
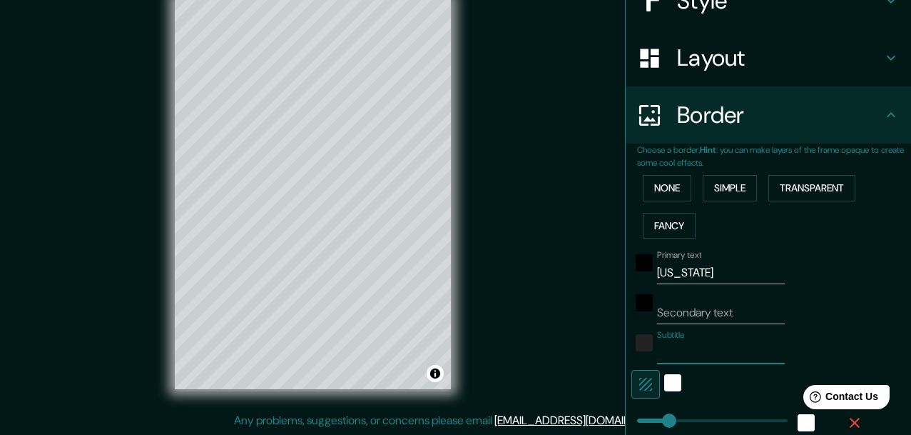
type input "15"
click at [451, 346] on input "Subtitle" at bounding box center [721, 352] width 128 height 23
click at [451, 387] on div "white" at bounding box center [672, 382] width 17 height 17
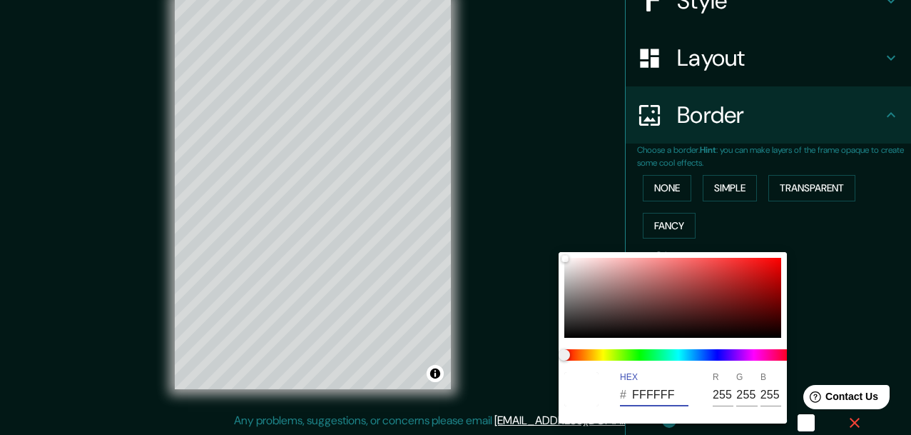
click at [451, 385] on input "FFFFFF" at bounding box center [660, 394] width 56 height 23
click at [451, 278] on div at bounding box center [455, 217] width 911 height 435
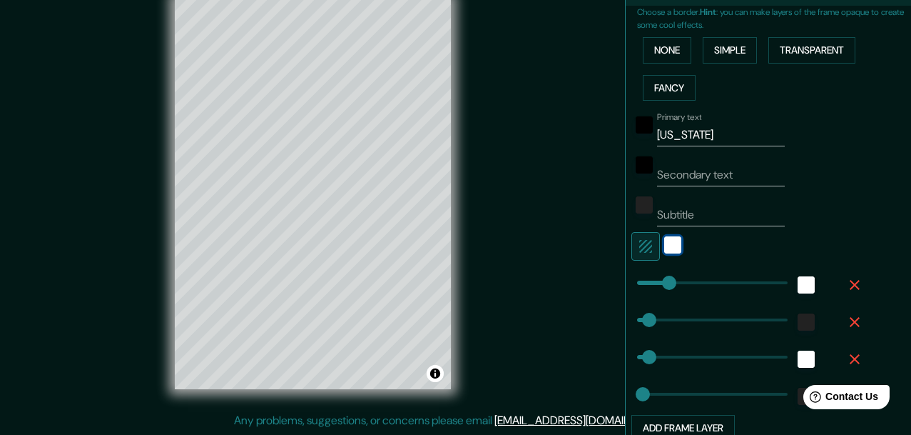
scroll to position [340, 0]
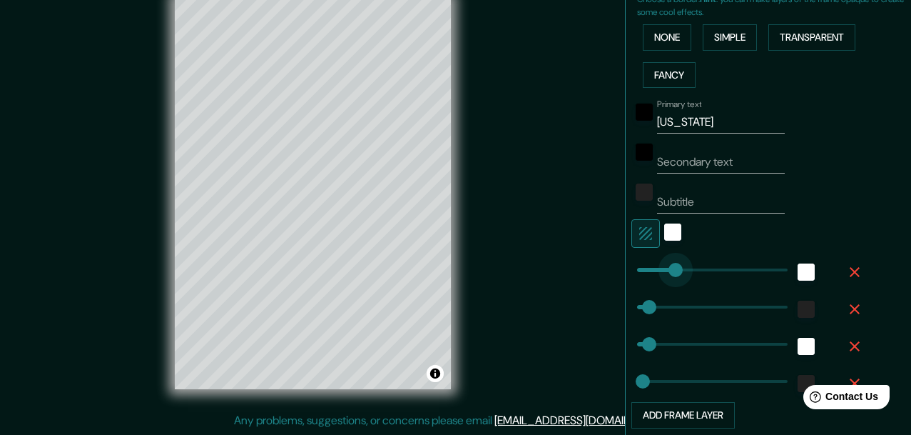
type input "70"
type input "31"
type input "15"
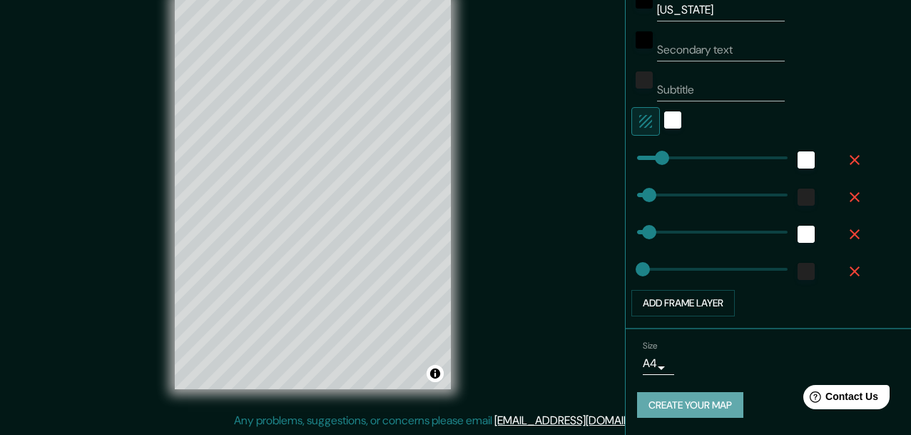
click at [451, 410] on button "Create your map" at bounding box center [690, 405] width 106 height 26
click at [451, 367] on div "Size A4 single" at bounding box center [768, 358] width 263 height 46
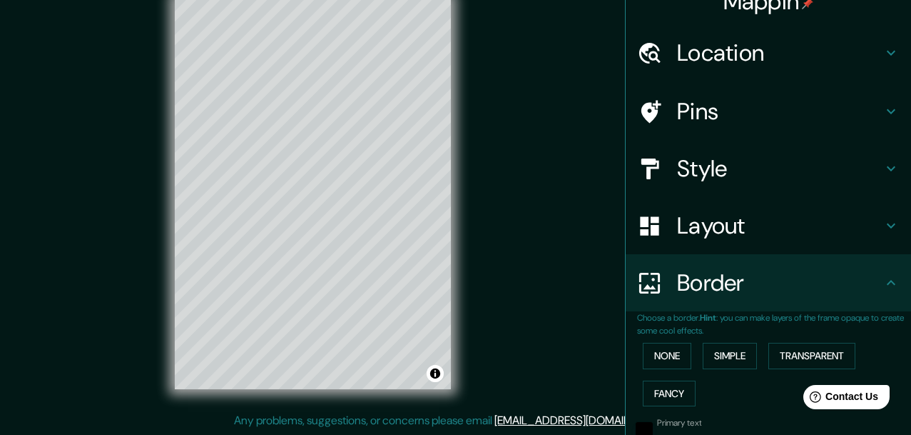
scroll to position [15, 0]
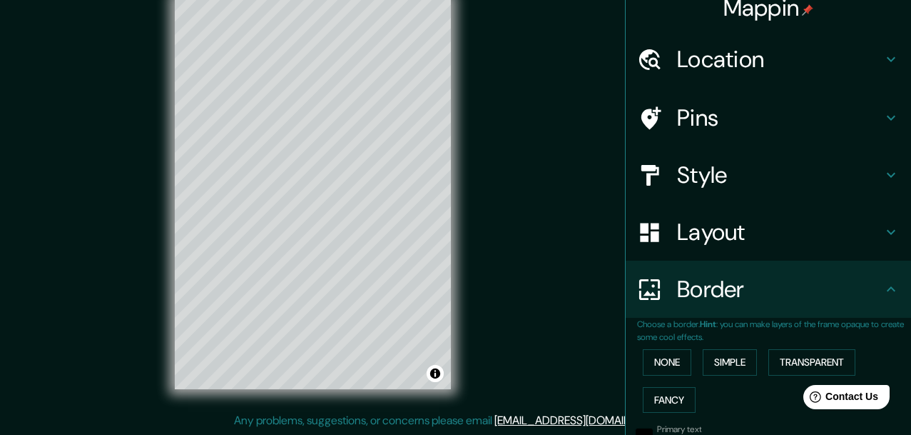
click at [451, 308] on div "Border" at bounding box center [768, 288] width 285 height 57
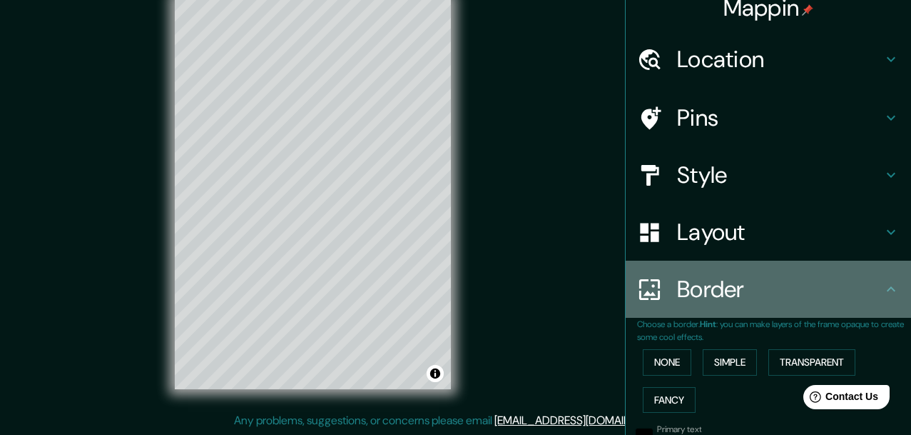
click at [451, 288] on h4 "Border" at bounding box center [780, 289] width 206 height 29
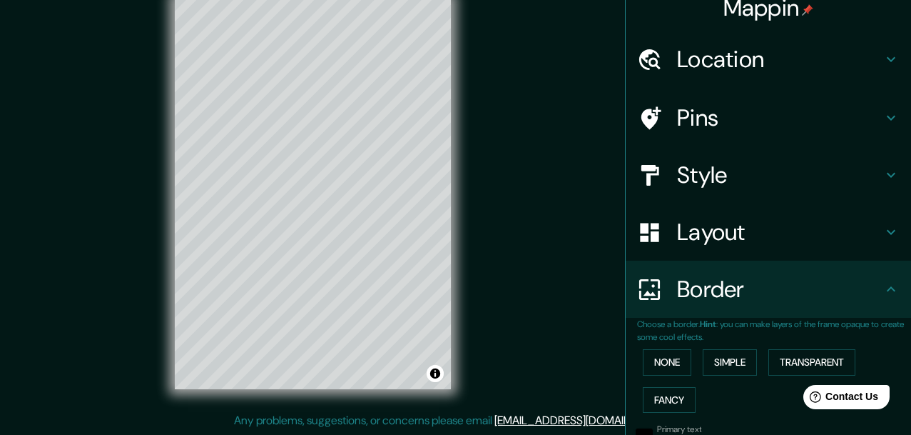
click at [451, 288] on icon at bounding box center [891, 288] width 17 height 17
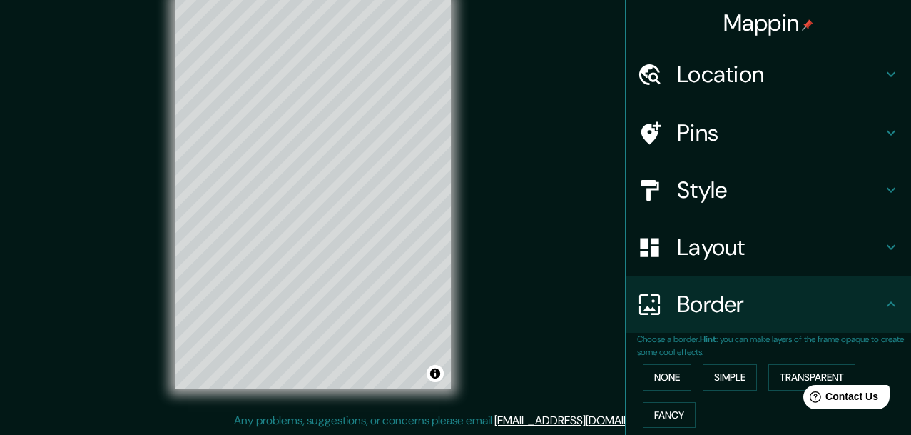
click at [451, 28] on img at bounding box center [807, 24] width 11 height 11
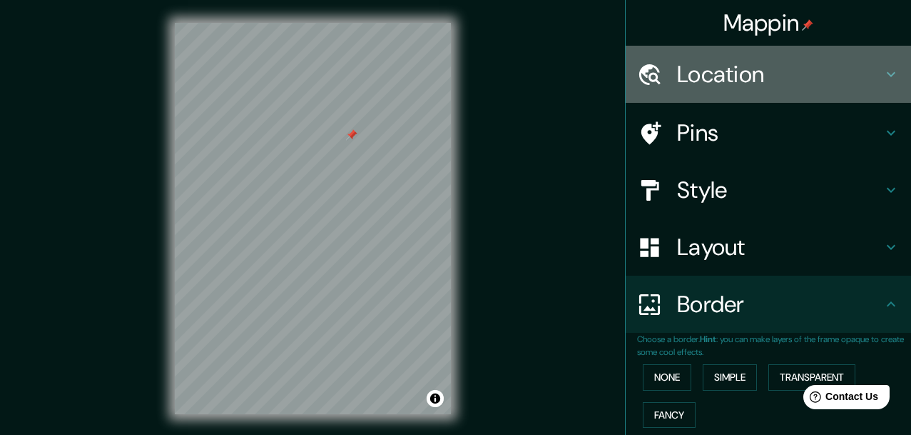
click at [451, 79] on h4 "Location" at bounding box center [780, 74] width 206 height 29
type input "71"
type input "34"
type input "17"
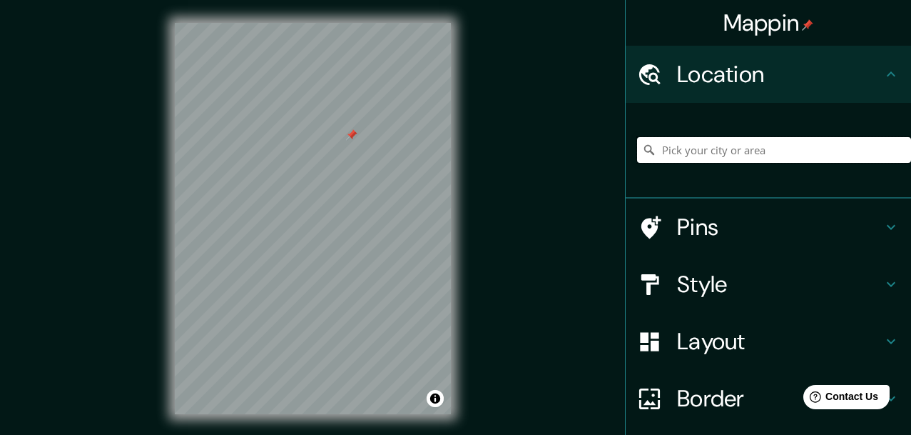
click at [451, 150] on input "Pick your city or area" at bounding box center [774, 150] width 274 height 26
click at [451, 211] on div "Pins" at bounding box center [768, 226] width 285 height 57
type input "71"
type input "34"
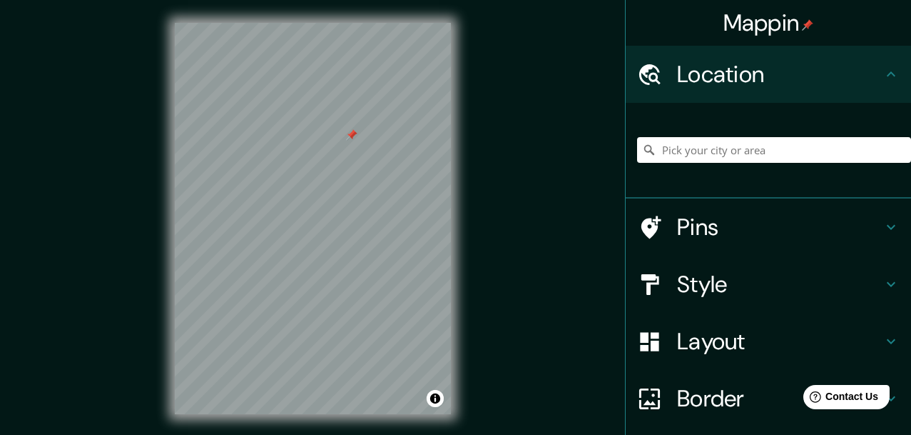
type input "17"
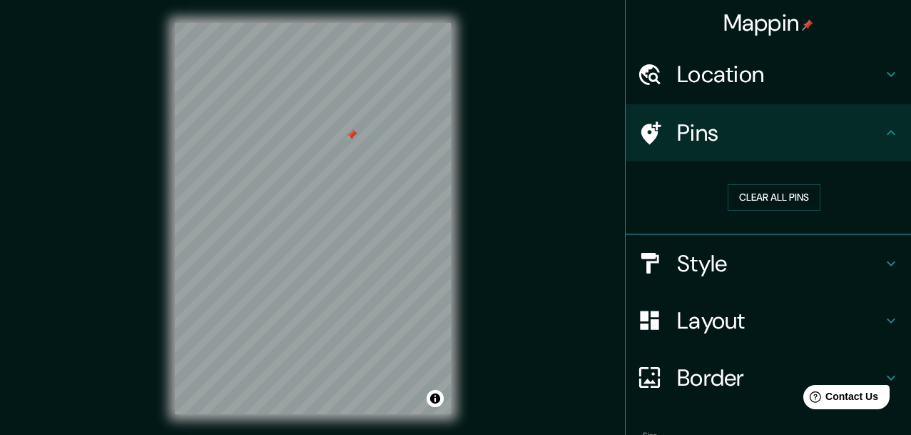
click at [451, 171] on div "Clear all pins" at bounding box center [768, 198] width 285 height 74
click at [451, 198] on button "Clear all pins" at bounding box center [774, 197] width 93 height 26
click at [451, 202] on button "Clear all pins" at bounding box center [774, 197] width 93 height 26
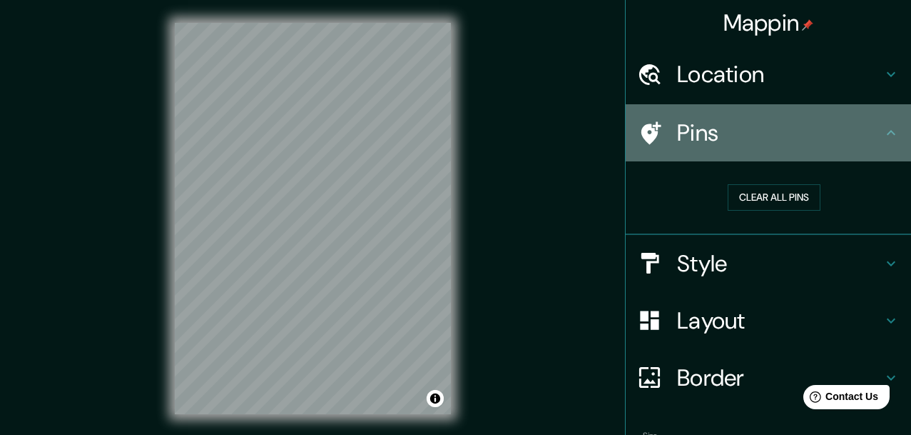
click at [451, 127] on h4 "Pins" at bounding box center [780, 132] width 206 height 29
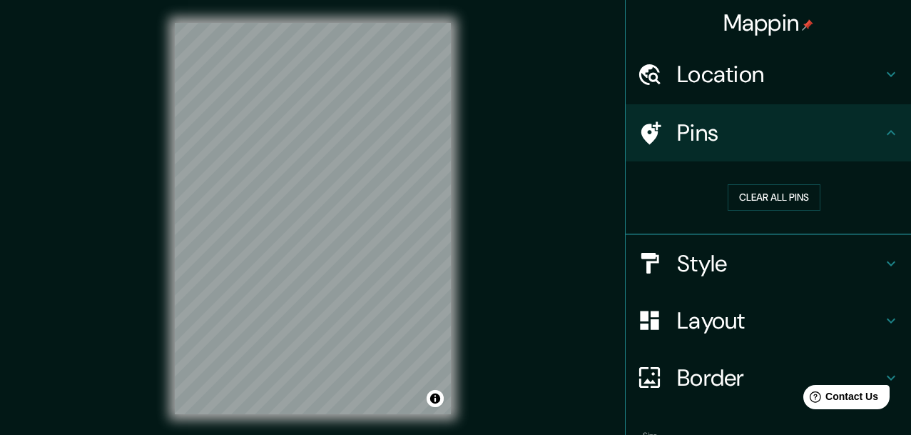
click at [451, 88] on h4 "Location" at bounding box center [780, 74] width 206 height 29
type input "71"
type input "34"
type input "17"
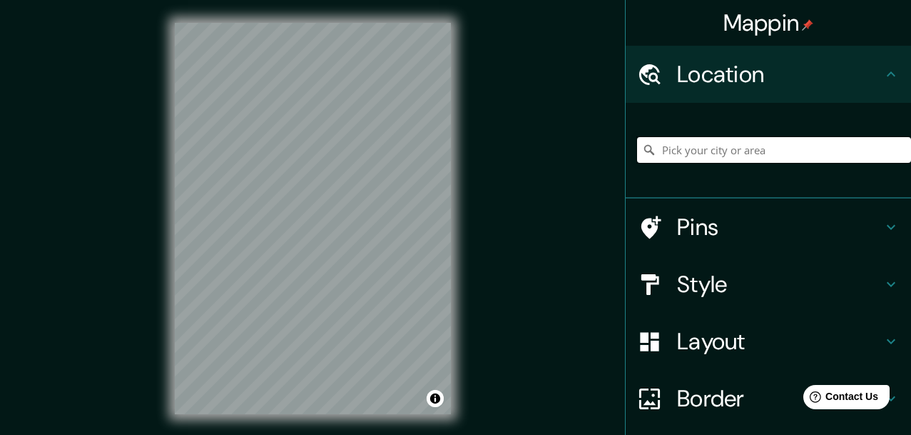
click at [451, 138] on input "Pick your city or area" at bounding box center [774, 150] width 274 height 26
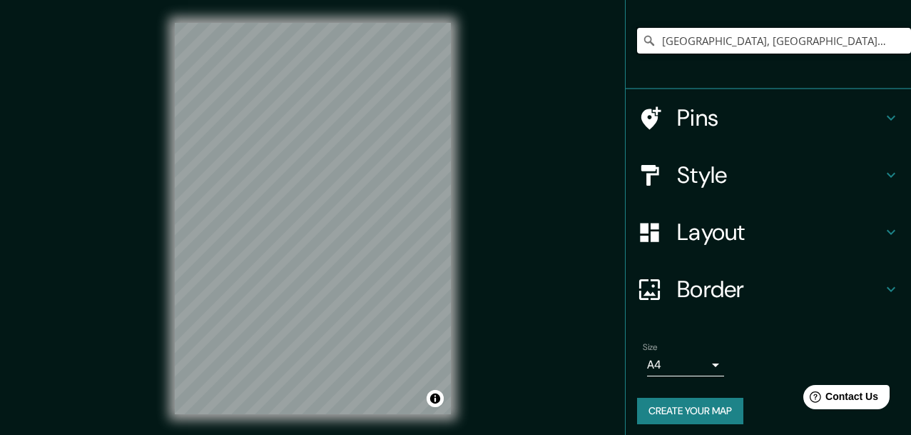
scroll to position [115, 0]
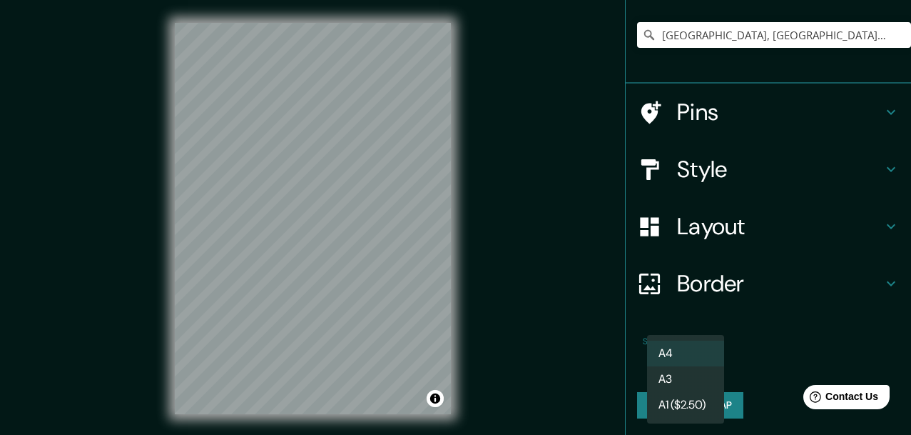
click at [451, 352] on body "Mappin Location [GEOGRAPHIC_DATA], [GEOGRAPHIC_DATA], [GEOGRAPHIC_DATA] Pins St…" at bounding box center [455, 217] width 911 height 435
click at [451, 418] on ul "A4 A3 A1 ($2.50)" at bounding box center [685, 379] width 77 height 88
click at [451, 407] on li "A1 ($2.50)" at bounding box center [685, 405] width 77 height 26
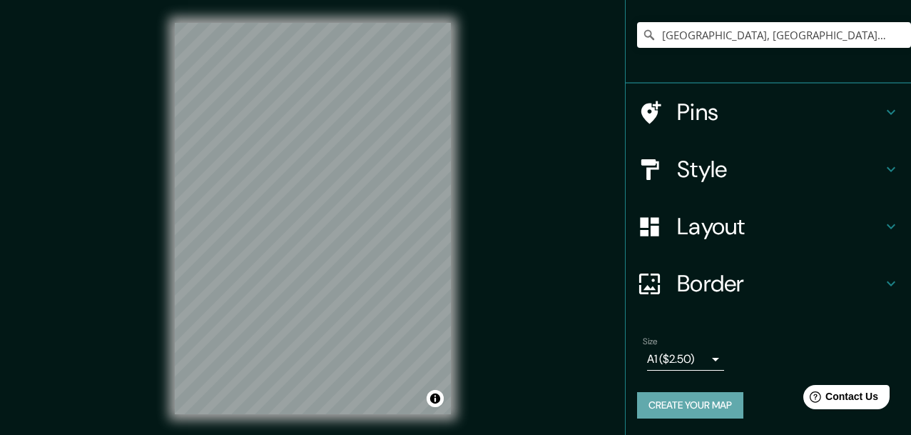
click at [451, 407] on button "Create your map" at bounding box center [690, 405] width 106 height 26
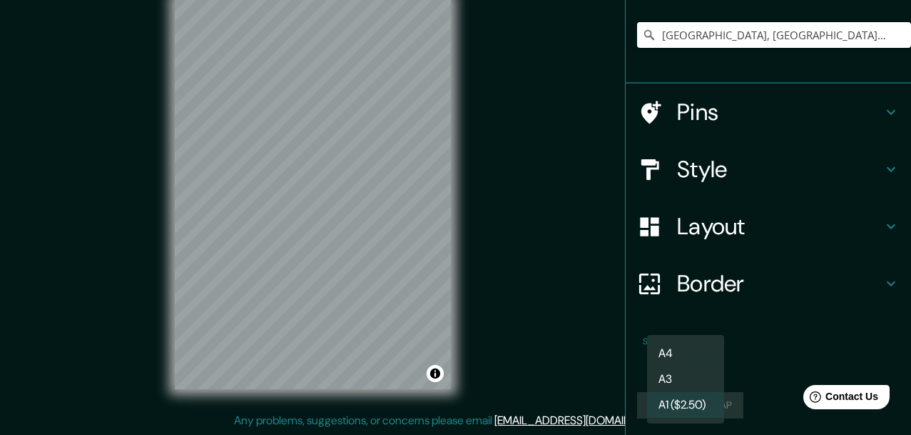
click at [451, 368] on body "Mappin Location [GEOGRAPHIC_DATA], [GEOGRAPHIC_DATA], [GEOGRAPHIC_DATA] Pins St…" at bounding box center [455, 192] width 911 height 435
click at [451, 358] on li "A4" at bounding box center [685, 353] width 77 height 26
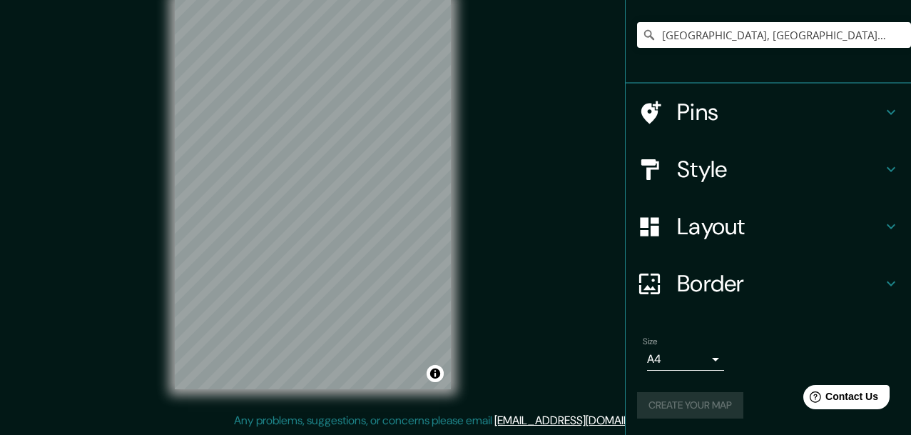
click at [451, 414] on div "Create your map" at bounding box center [768, 405] width 263 height 26
click at [451, 408] on div "Create your map" at bounding box center [768, 405] width 263 height 26
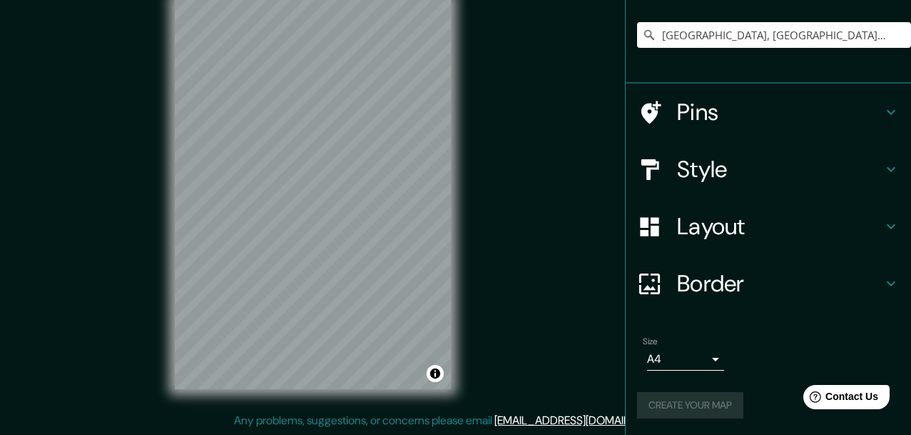
click at [451, 335] on div "Size A4 single" at bounding box center [768, 355] width 263 height 50
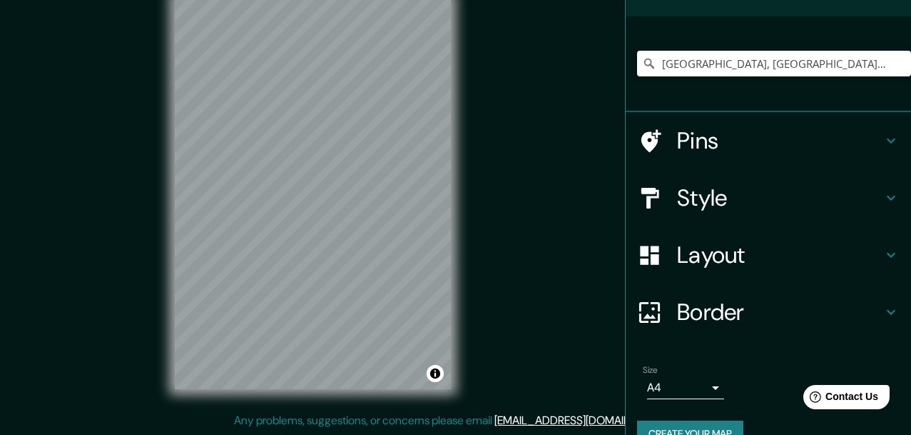
scroll to position [115, 0]
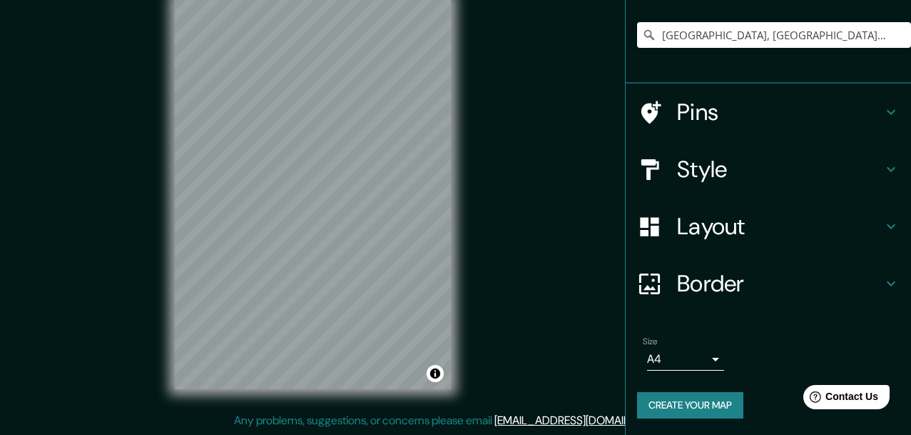
click at [451, 416] on button "Create your map" at bounding box center [690, 405] width 106 height 26
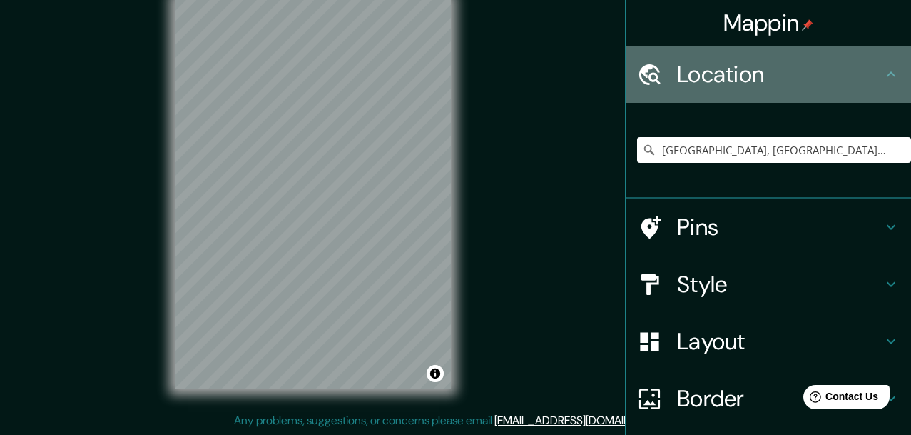
click at [451, 93] on div "Location" at bounding box center [768, 74] width 285 height 57
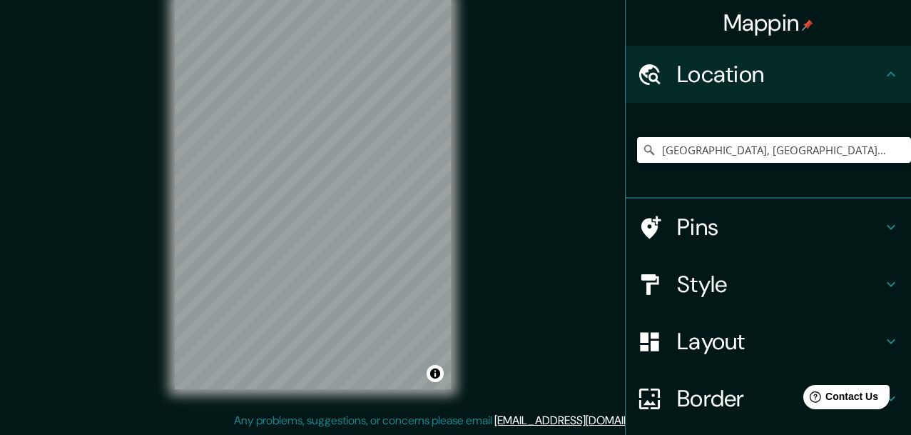
click at [451, 31] on h4 "Mappin" at bounding box center [769, 23] width 91 height 29
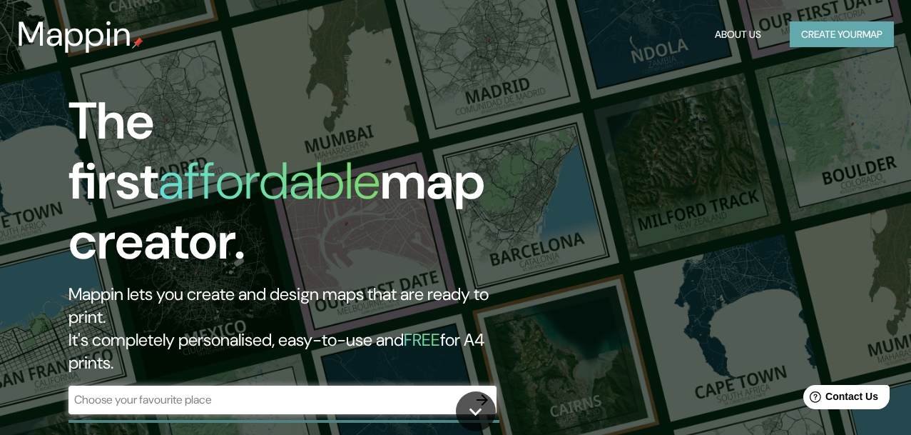
click at [451, 31] on button "Create your map" at bounding box center [842, 34] width 104 height 26
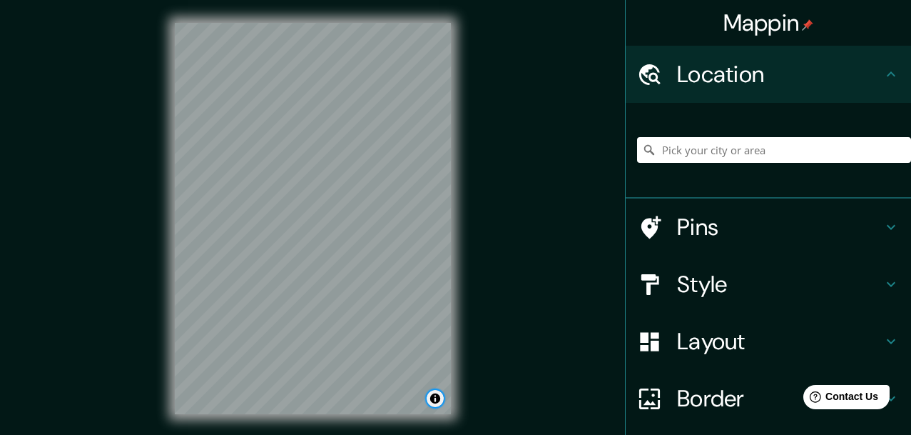
click at [435, 398] on button "Toggle attribution" at bounding box center [435, 398] width 17 height 17
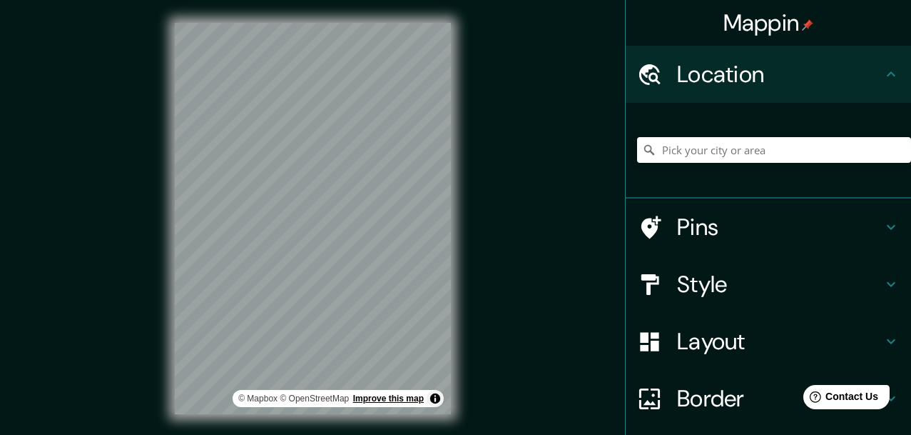
click at [415, 399] on link "Improve this map" at bounding box center [388, 398] width 71 height 10
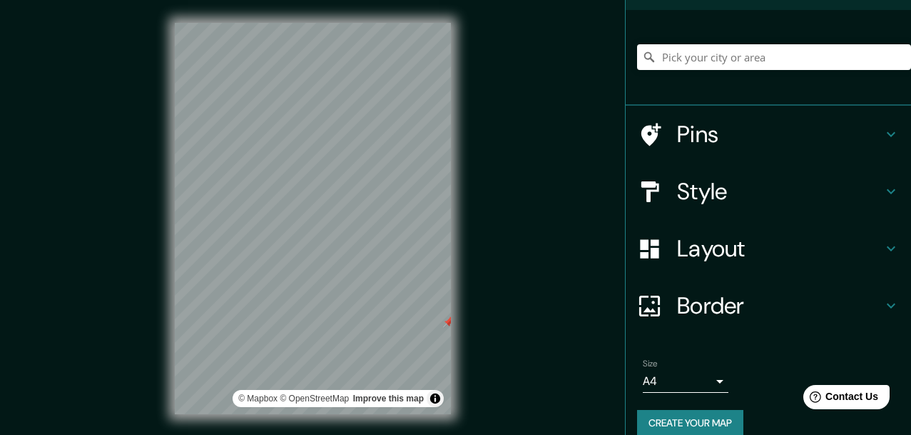
scroll to position [111, 0]
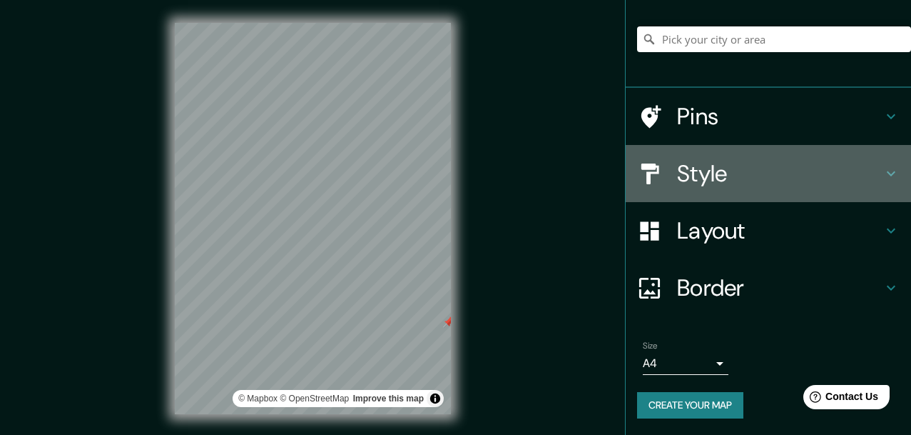
click at [451, 180] on h4 "Style" at bounding box center [780, 173] width 206 height 29
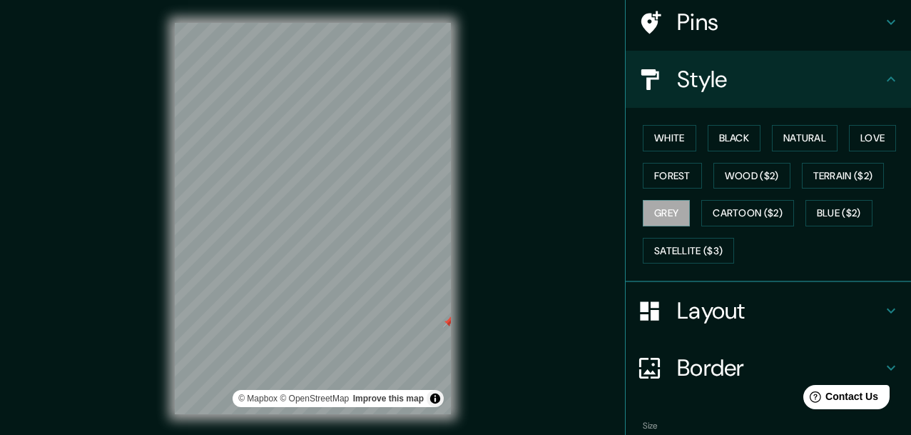
click at [451, 188] on div "White Black Natural Love Forest Wood ($2) Terrain ($2) Grey Cartoon ($2) Blue (…" at bounding box center [774, 194] width 274 height 150
click at [451, 206] on button "Cartoon ($2)" at bounding box center [748, 213] width 93 height 26
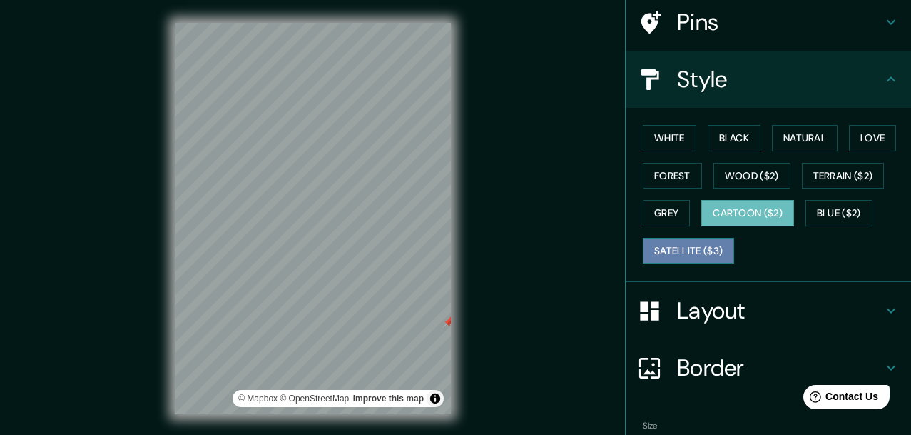
click at [451, 249] on button "Satellite ($3)" at bounding box center [688, 251] width 91 height 26
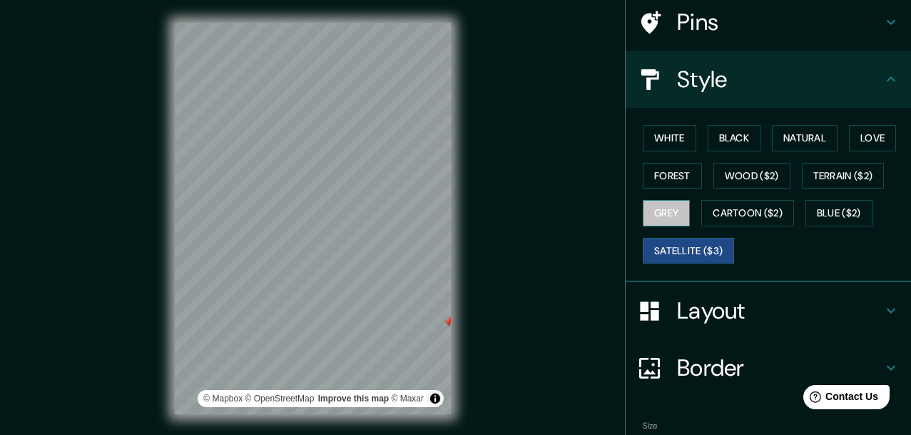
click at [451, 214] on button "Grey" at bounding box center [666, 213] width 47 height 26
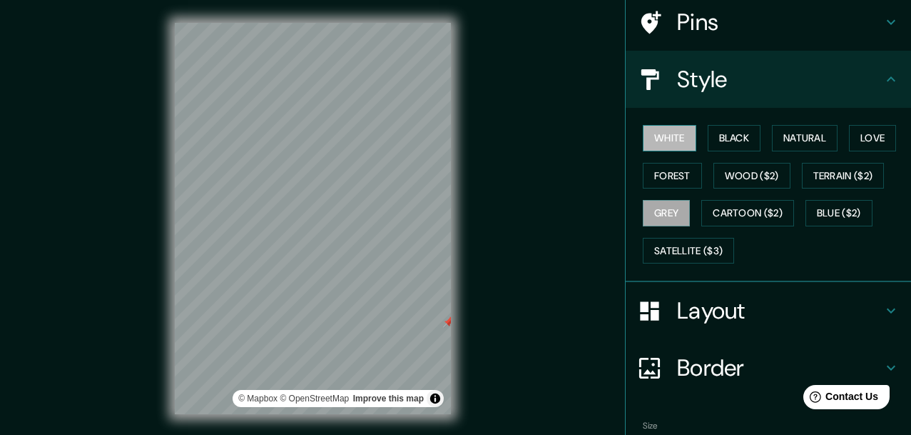
click at [451, 142] on button "White" at bounding box center [670, 138] width 54 height 26
click at [451, 146] on button "Black" at bounding box center [735, 138] width 54 height 26
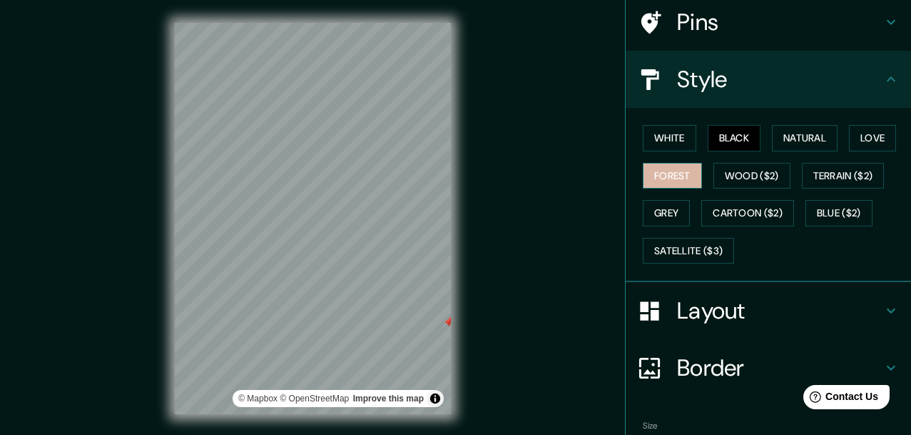
click at [451, 165] on button "Forest" at bounding box center [672, 176] width 59 height 26
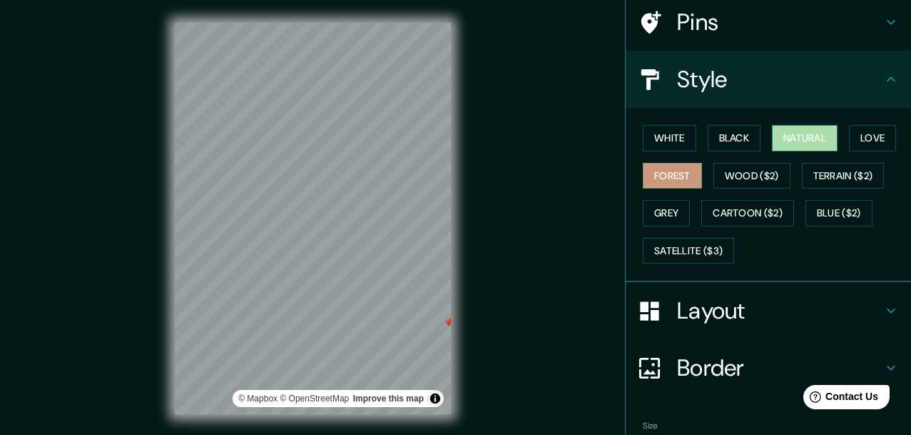
click at [451, 131] on button "Natural" at bounding box center [805, 138] width 66 height 26
click at [451, 179] on button "Forest" at bounding box center [672, 176] width 59 height 26
click at [451, 216] on button "Grey" at bounding box center [666, 213] width 47 height 26
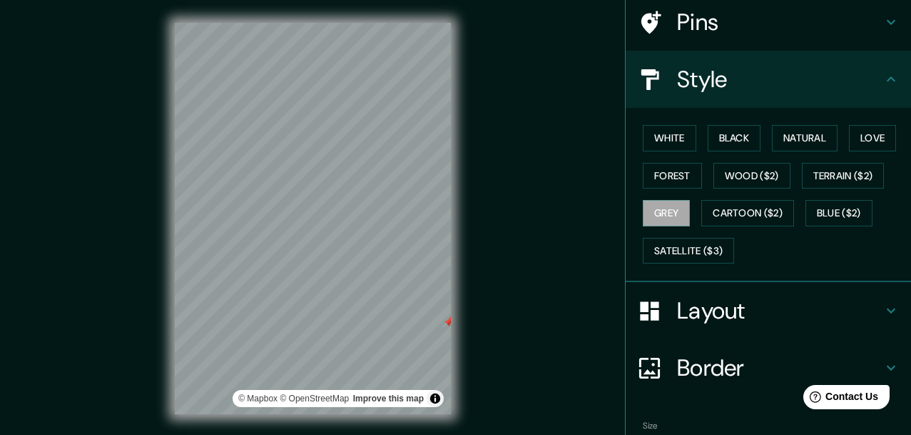
scroll to position [191, 0]
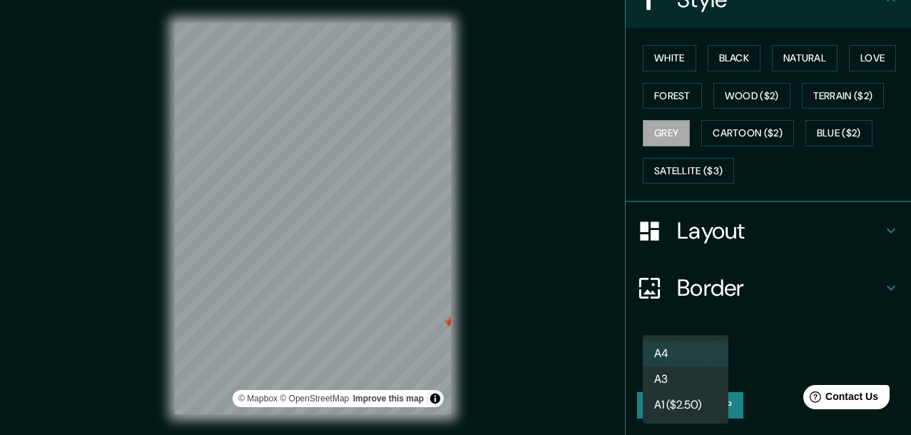
click at [451, 363] on body "Mappin Location Pins Style [PERSON_NAME] Black Natural Love Forest [PERSON_NAME…" at bounding box center [455, 217] width 911 height 435
click at [451, 377] on li "A3" at bounding box center [686, 379] width 86 height 26
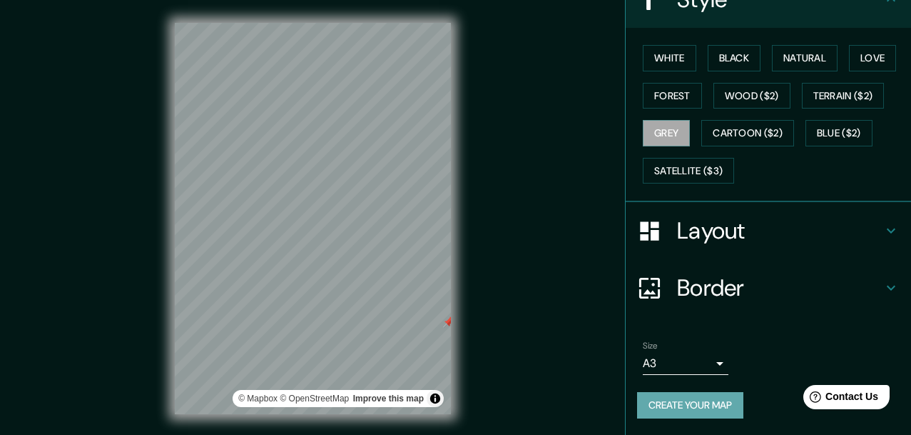
click at [451, 415] on button "Create your map" at bounding box center [690, 405] width 106 height 26
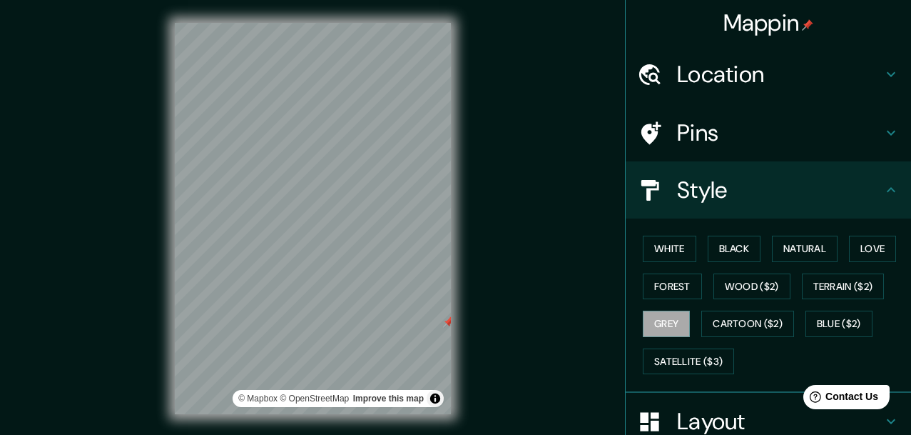
click at [451, 73] on h4 "Location" at bounding box center [780, 74] width 206 height 29
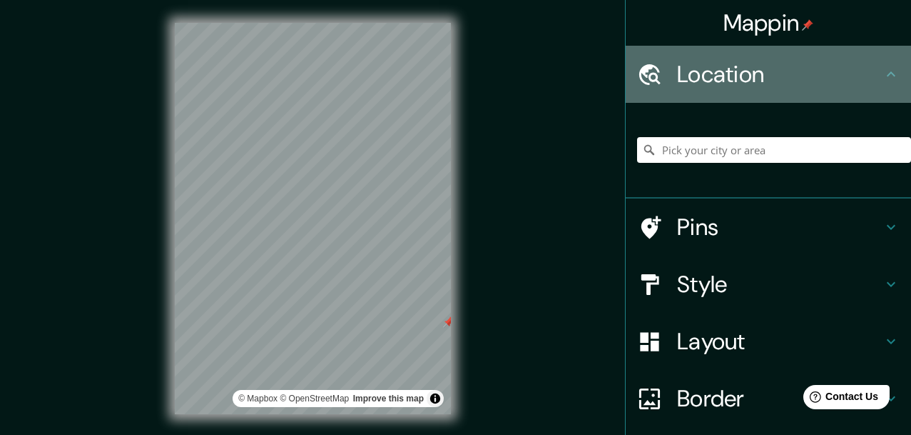
click at [451, 69] on h4 "Location" at bounding box center [780, 74] width 206 height 29
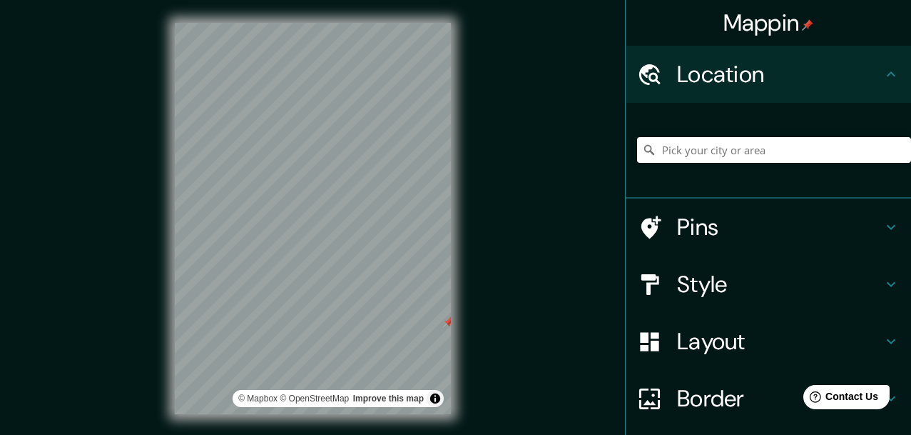
scroll to position [111, 0]
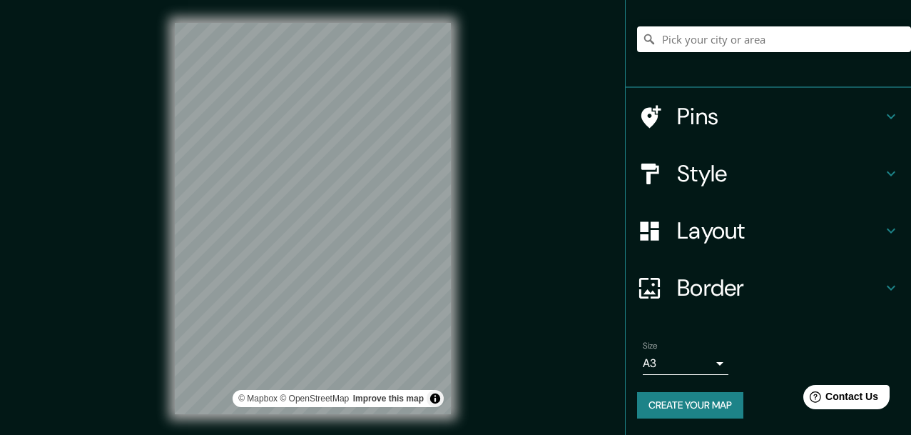
click at [447, 434] on html "Mappin Location Pins Style Layout Border Choose a border. Hint : you can make l…" at bounding box center [455, 217] width 911 height 435
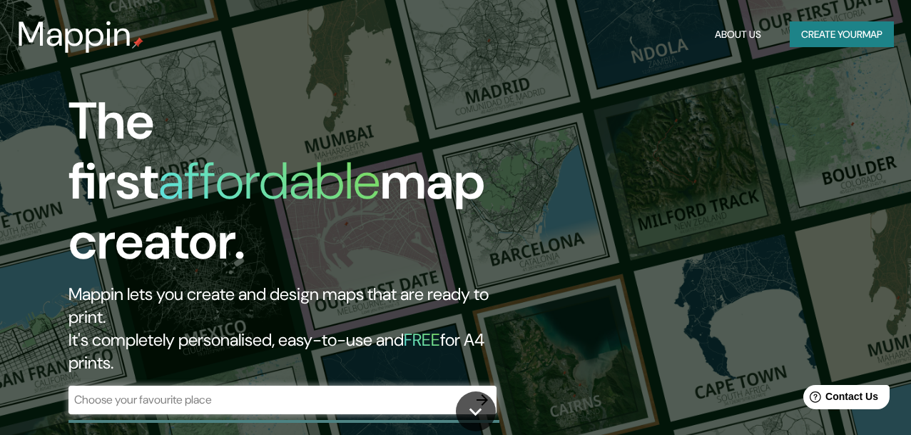
click at [255, 385] on div "​" at bounding box center [283, 399] width 428 height 29
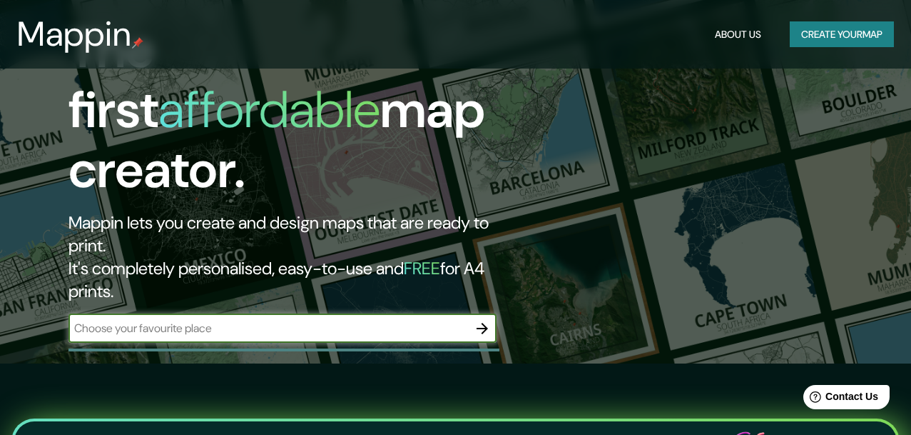
scroll to position [96, 0]
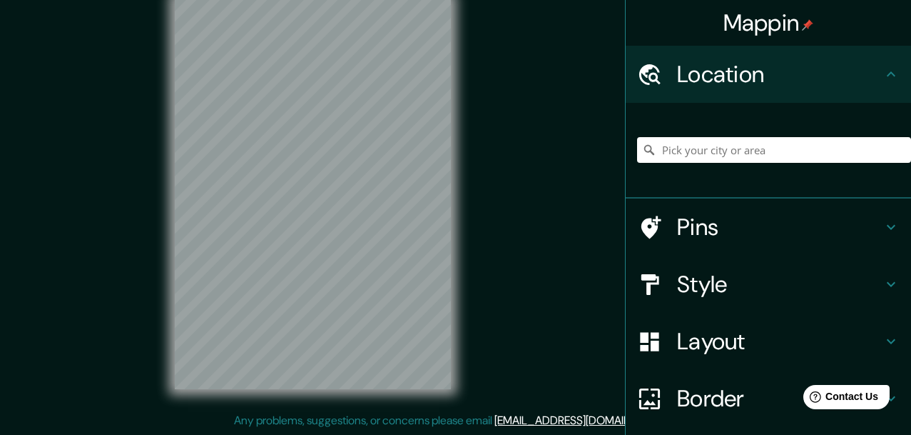
scroll to position [25, 0]
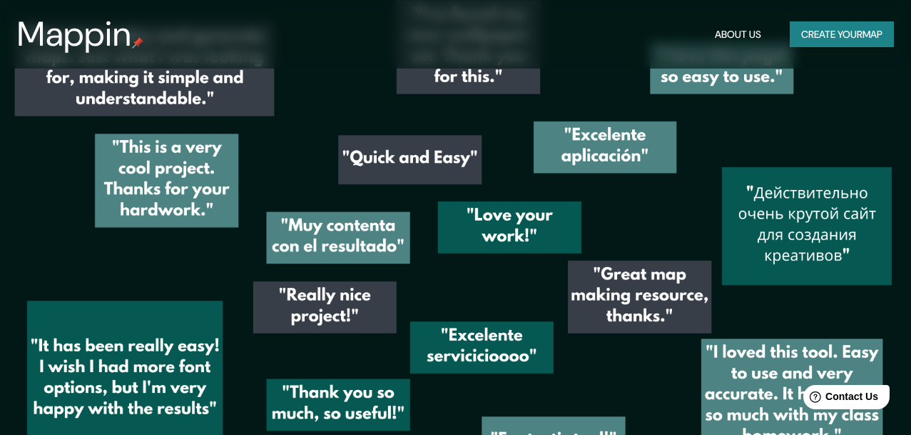
scroll to position [1802, 0]
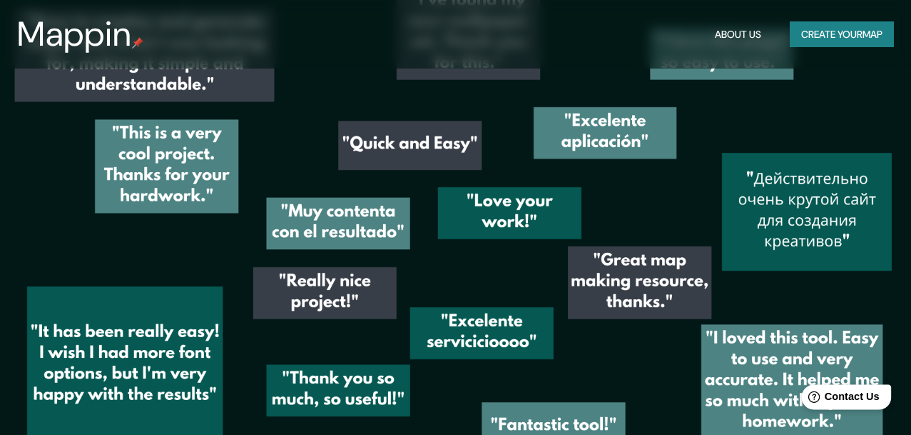
click at [451, 393] on span "Contact Us" at bounding box center [852, 396] width 55 height 12
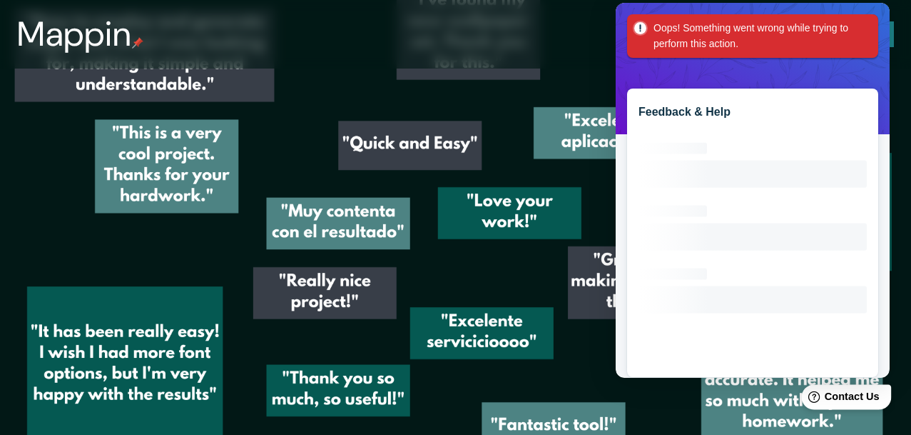
scroll to position [0, 0]
